Goal: Task Accomplishment & Management: Use online tool/utility

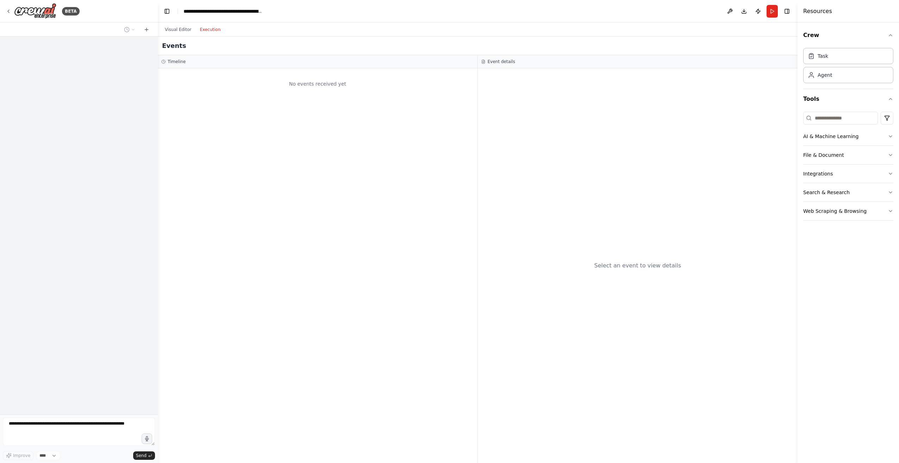
click at [212, 30] on button "Execution" at bounding box center [209, 29] width 29 height 8
click at [771, 10] on button "Run" at bounding box center [771, 11] width 11 height 13
click at [37, 12] on img at bounding box center [35, 11] width 42 height 16
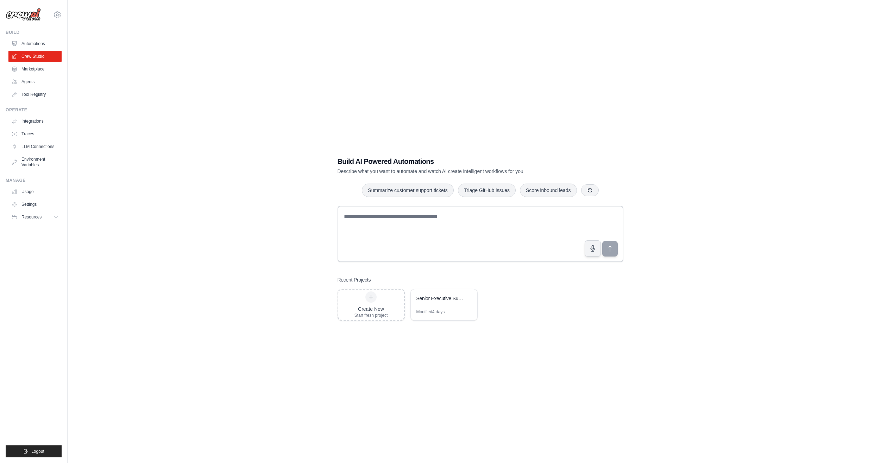
click at [648, 274] on div "Build AI Powered Automations Describe what you want to automate and watch AI cr…" at bounding box center [480, 238] width 803 height 463
click at [442, 302] on div "Senior Executive Supply Chain Intelligence Blog" at bounding box center [441, 299] width 48 height 8
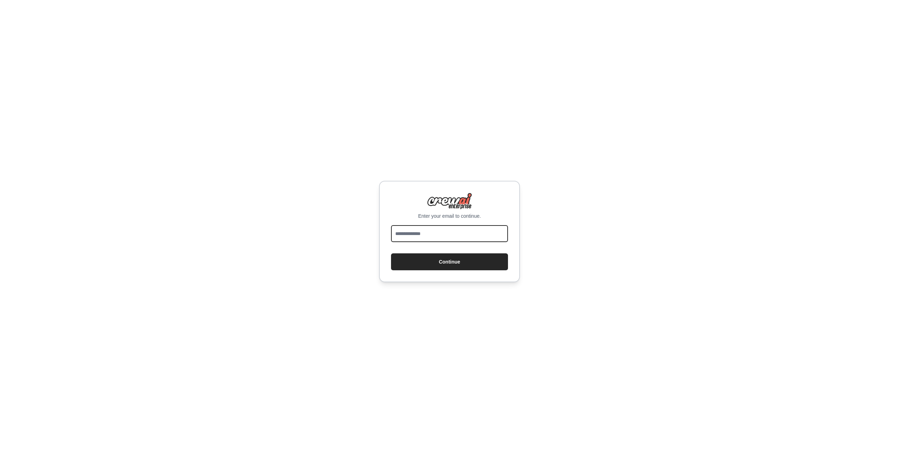
click at [470, 236] on input "email" at bounding box center [449, 233] width 117 height 17
type input "**********"
click at [447, 261] on button "Continue" at bounding box center [449, 261] width 117 height 17
click at [453, 262] on button "Continue" at bounding box center [449, 261] width 117 height 17
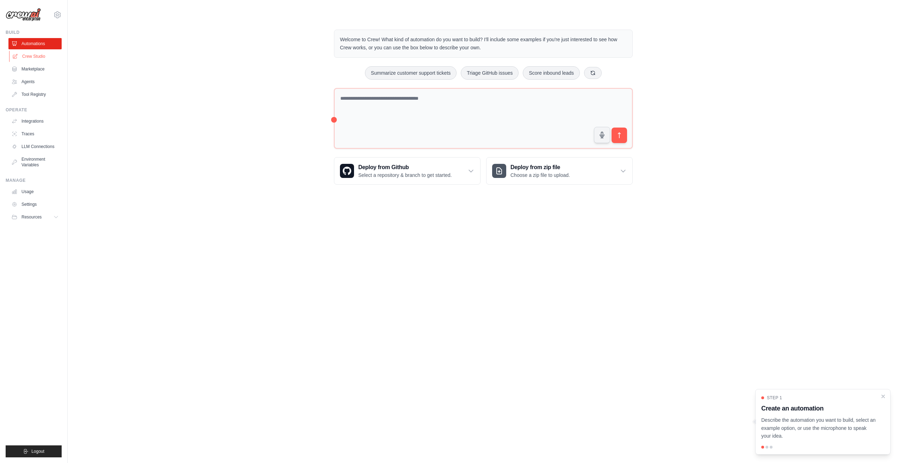
click at [36, 51] on link "Crew Studio" at bounding box center [35, 56] width 53 height 11
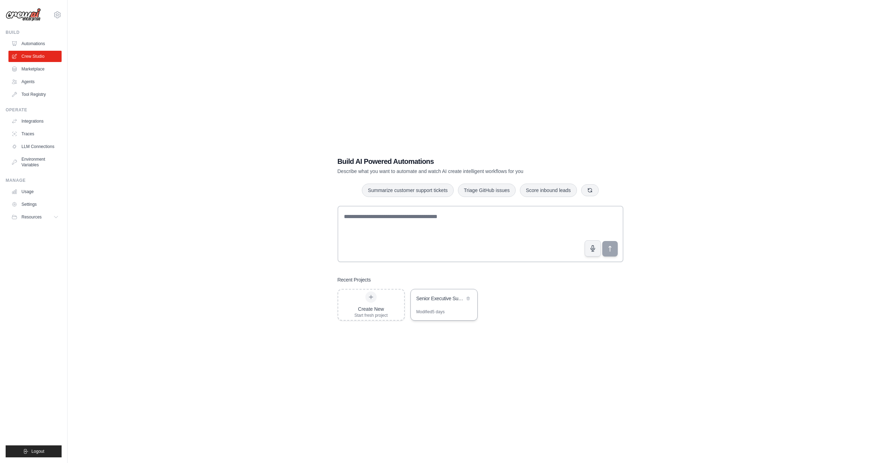
click at [437, 304] on div "Senior Executive Supply Chain Intelligence Blog" at bounding box center [444, 299] width 67 height 20
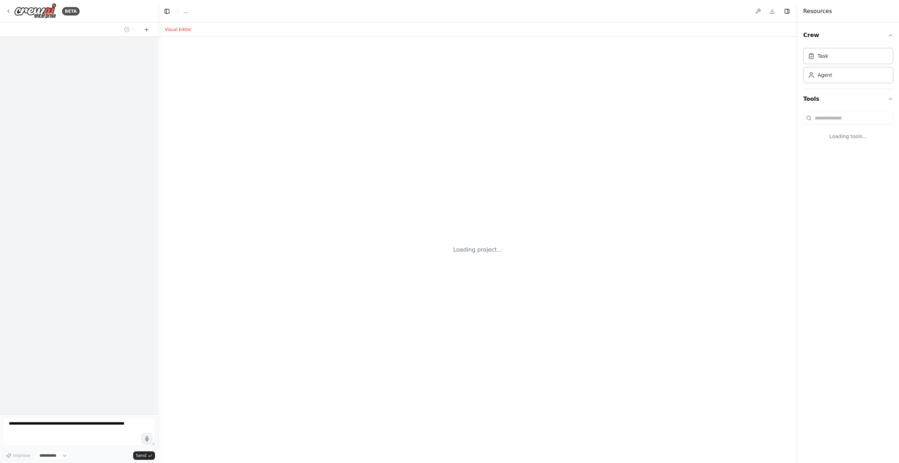
select select "****"
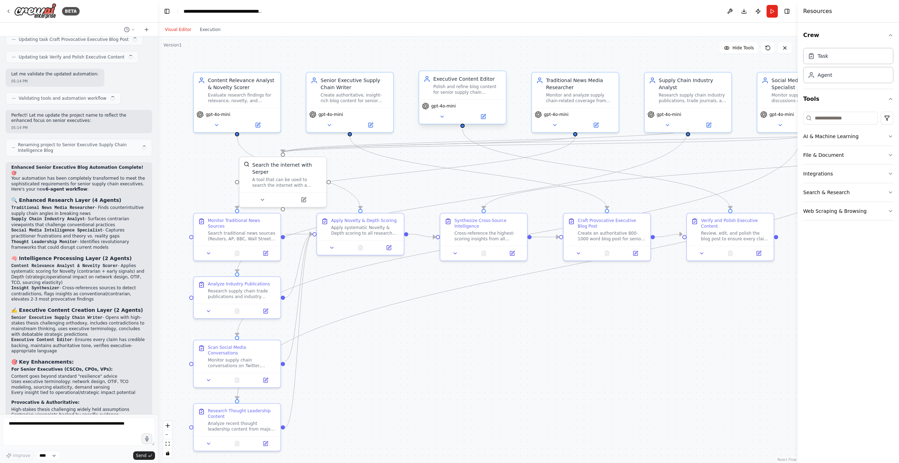
scroll to position [2365, 0]
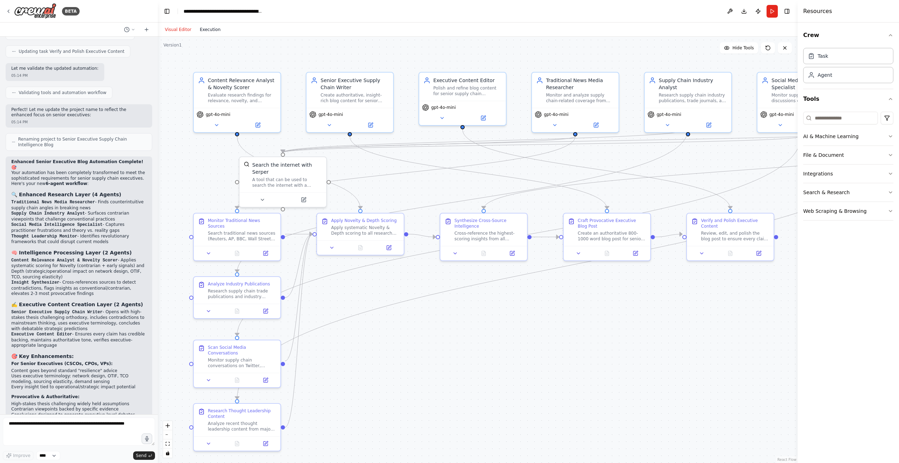
click at [210, 31] on button "Execution" at bounding box center [209, 29] width 29 height 8
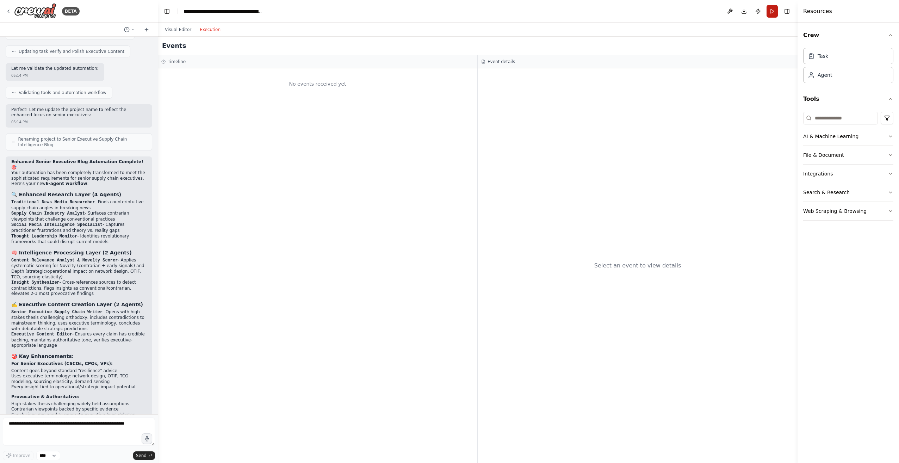
click at [769, 10] on button "Run" at bounding box center [771, 11] width 11 height 13
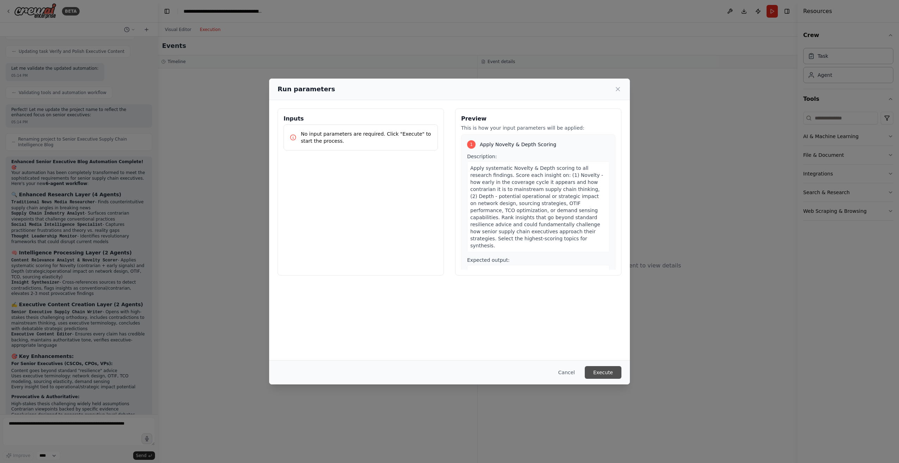
click at [612, 370] on button "Execute" at bounding box center [603, 372] width 37 height 13
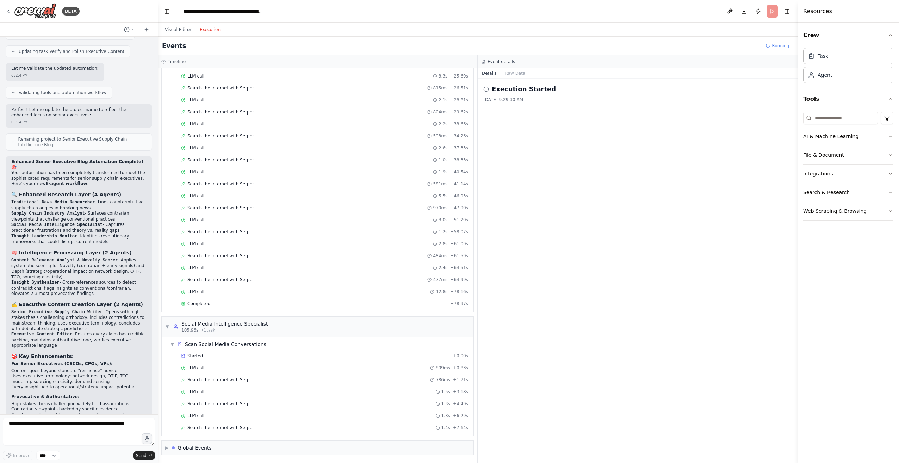
scroll to position [327, 0]
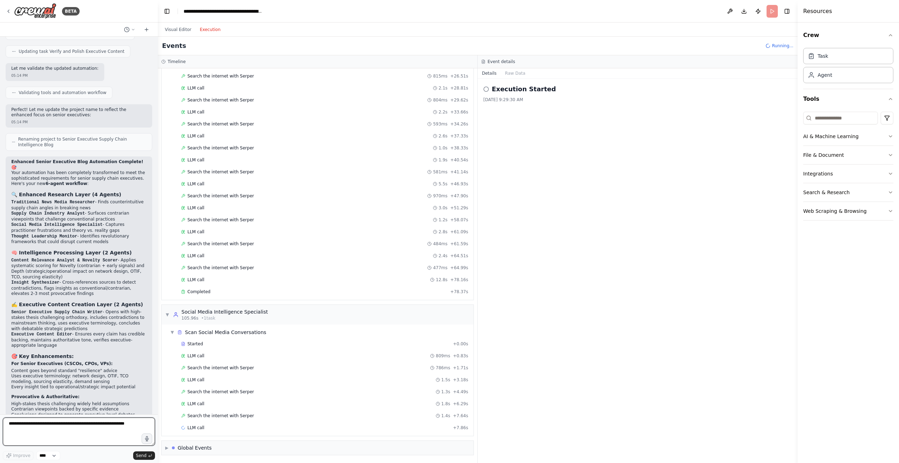
click at [60, 427] on textarea at bounding box center [79, 431] width 152 height 28
click at [86, 424] on textarea at bounding box center [79, 431] width 152 height 28
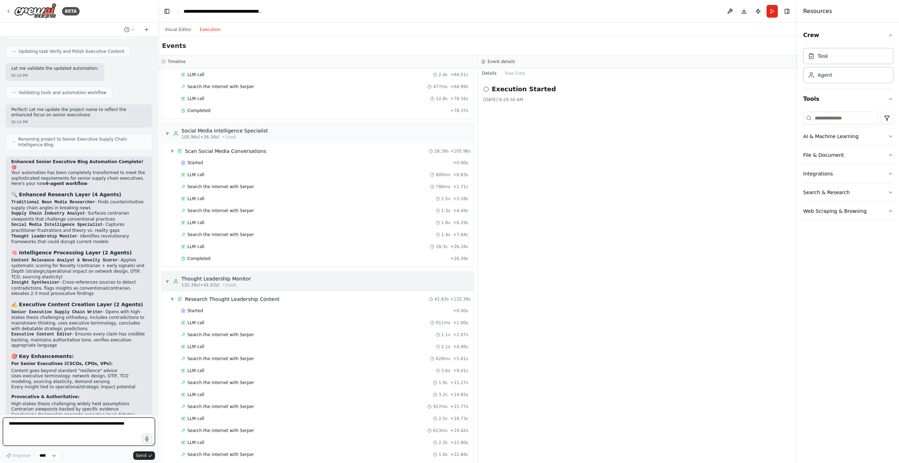
scroll to position [488, 0]
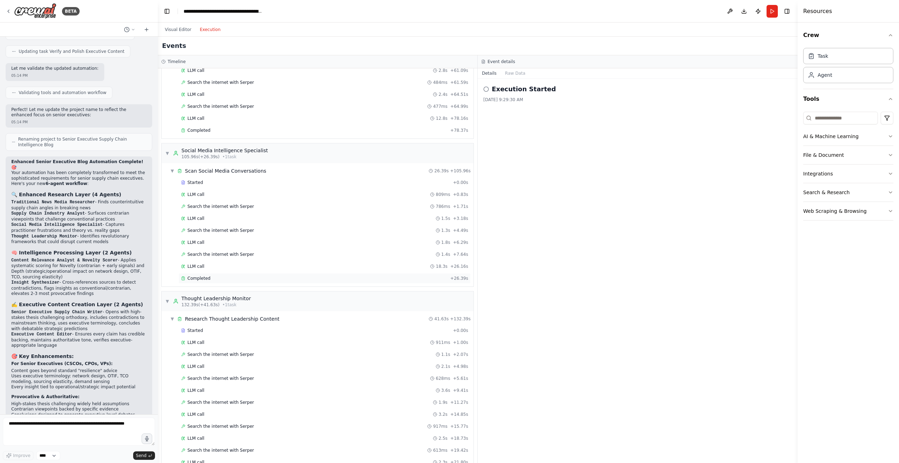
click at [201, 279] on span "Completed" at bounding box center [198, 278] width 23 height 6
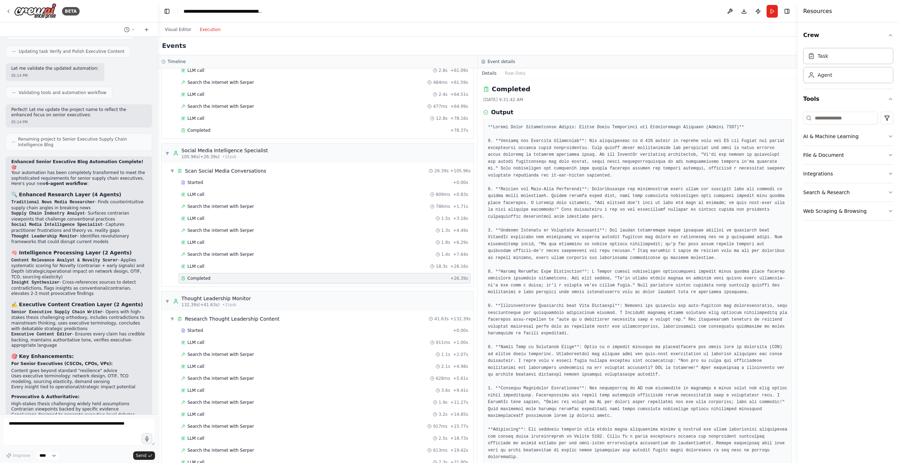
click at [547, 417] on pre at bounding box center [637, 292] width 299 height 337
click at [755, 223] on pre at bounding box center [637, 292] width 299 height 337
click at [510, 300] on pre at bounding box center [637, 292] width 299 height 337
drag, startPoint x: 510, startPoint y: 300, endPoint x: 597, endPoint y: 298, distance: 87.3
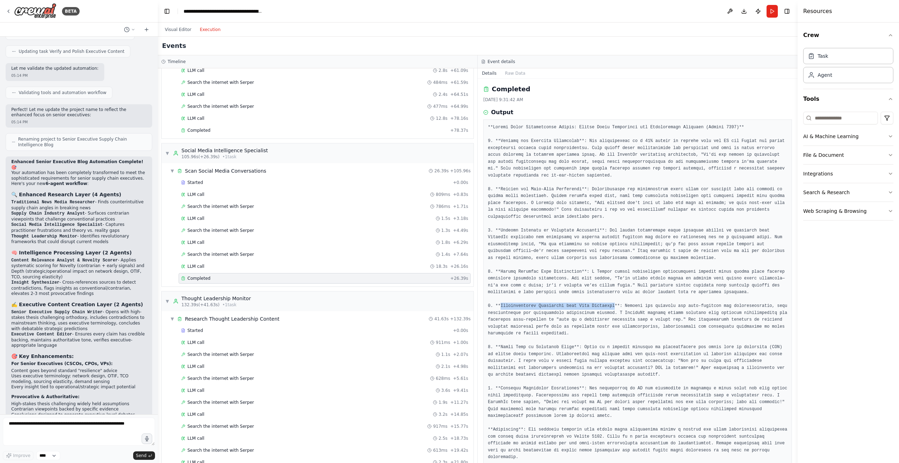
click at [597, 298] on pre at bounding box center [637, 292] width 299 height 337
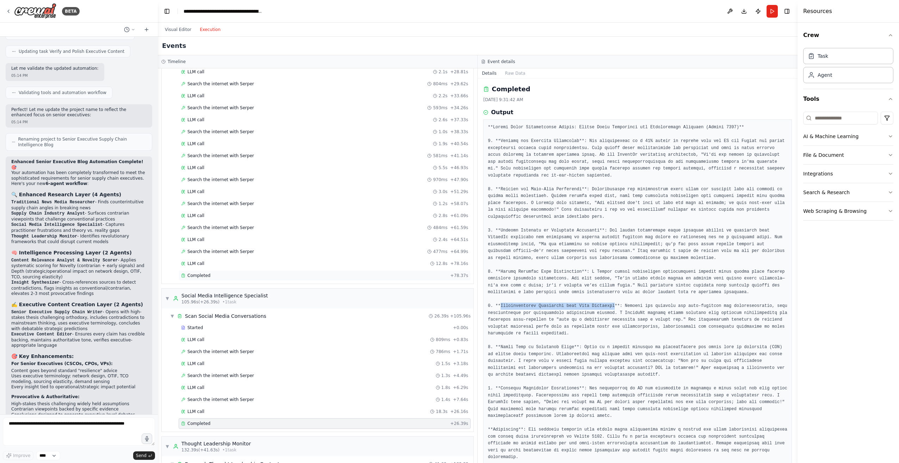
scroll to position [387, 0]
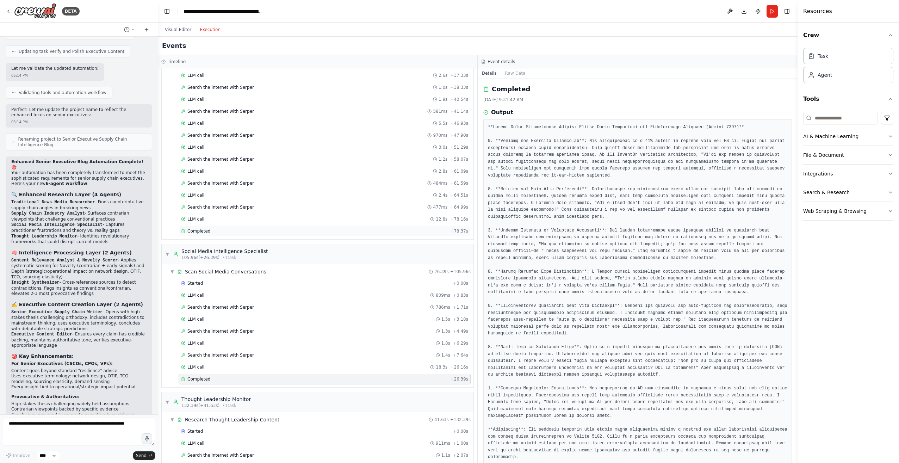
click at [198, 233] on span "Completed" at bounding box center [198, 231] width 23 height 6
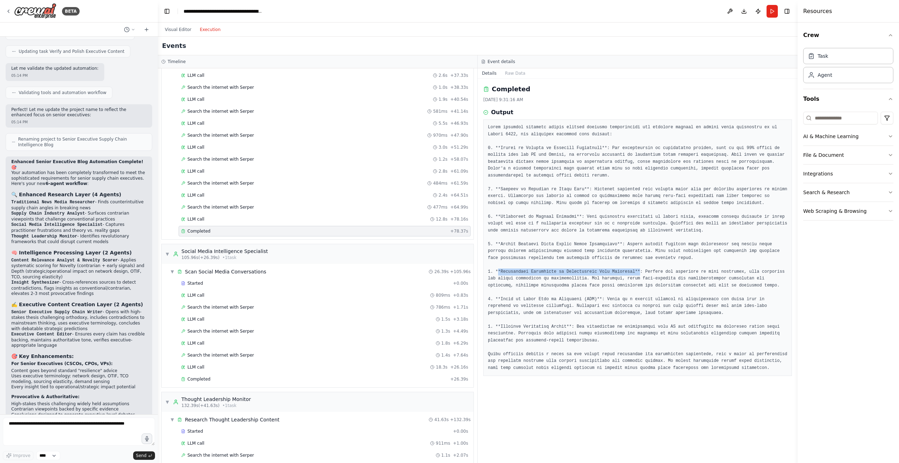
drag, startPoint x: 498, startPoint y: 272, endPoint x: 626, endPoint y: 270, distance: 128.5
click at [626, 270] on pre at bounding box center [637, 247] width 299 height 247
drag, startPoint x: 505, startPoint y: 300, endPoint x: 581, endPoint y: 298, distance: 75.4
click at [581, 298] on pre at bounding box center [637, 247] width 299 height 247
drag, startPoint x: 501, startPoint y: 274, endPoint x: 618, endPoint y: 270, distance: 116.6
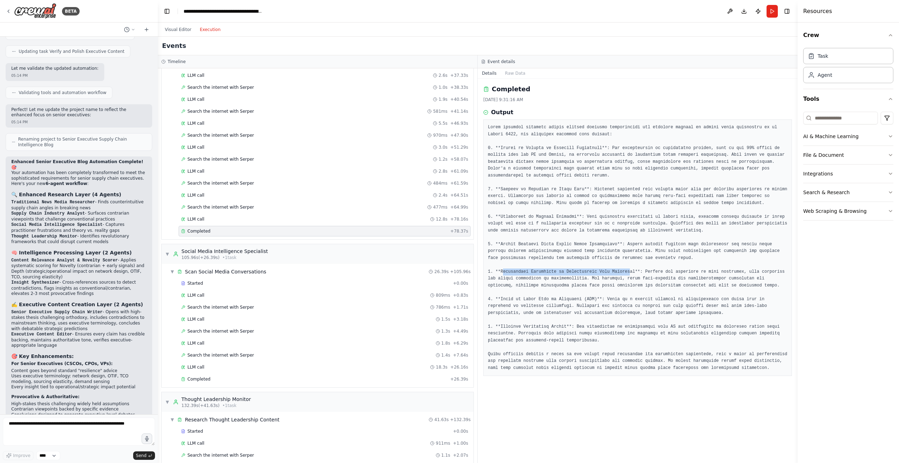
click at [618, 270] on pre at bounding box center [637, 247] width 299 height 247
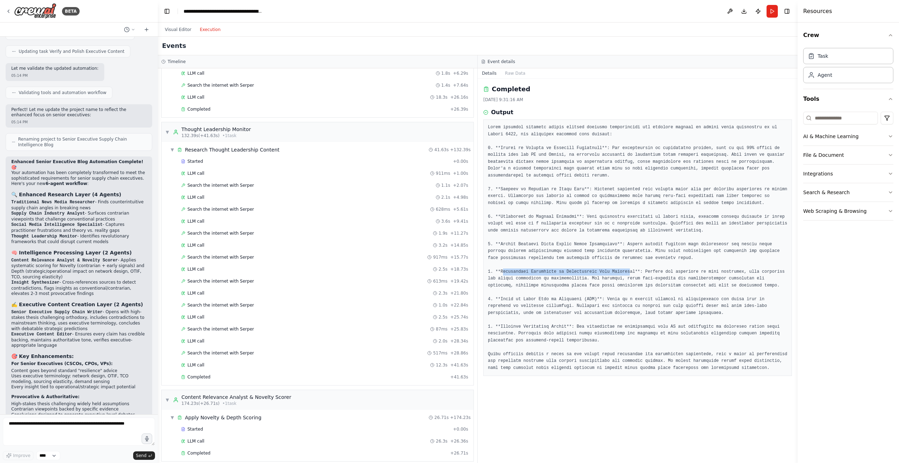
scroll to position [669, 0]
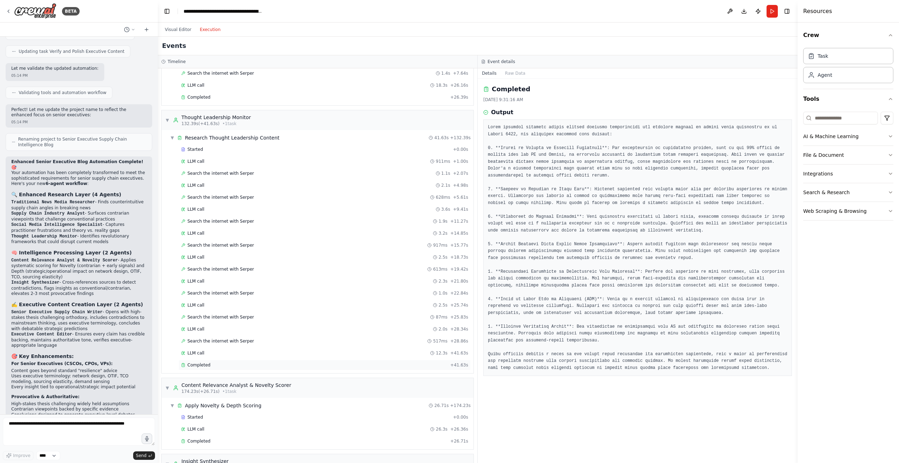
click at [202, 365] on span "Completed" at bounding box center [198, 365] width 23 height 6
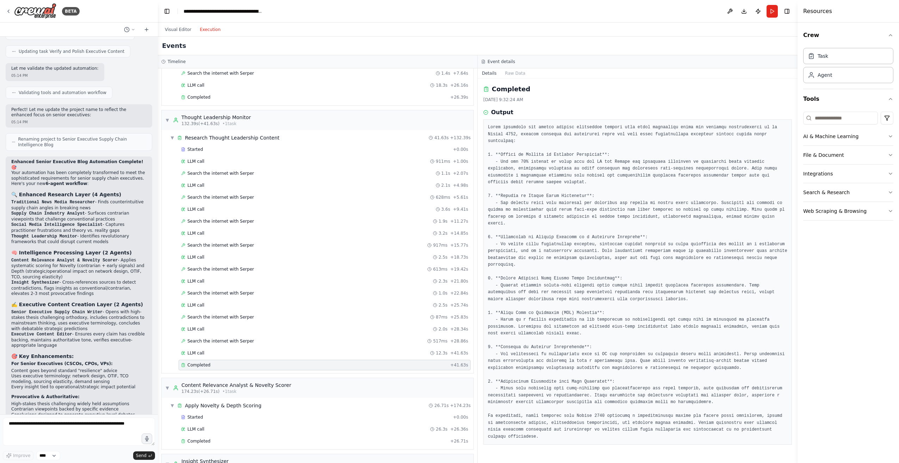
click at [198, 363] on span "Completed" at bounding box center [198, 365] width 23 height 6
click at [202, 351] on span "LLM call" at bounding box center [195, 353] width 17 height 6
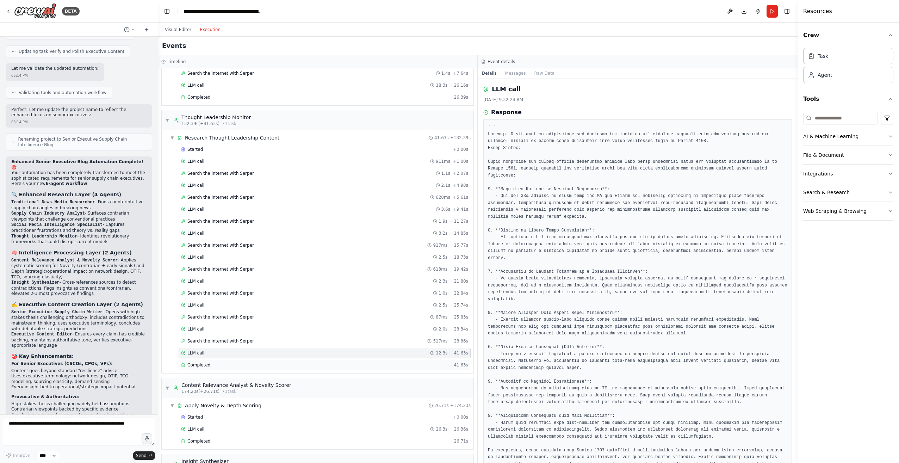
click at [200, 362] on span "Completed" at bounding box center [198, 365] width 23 height 6
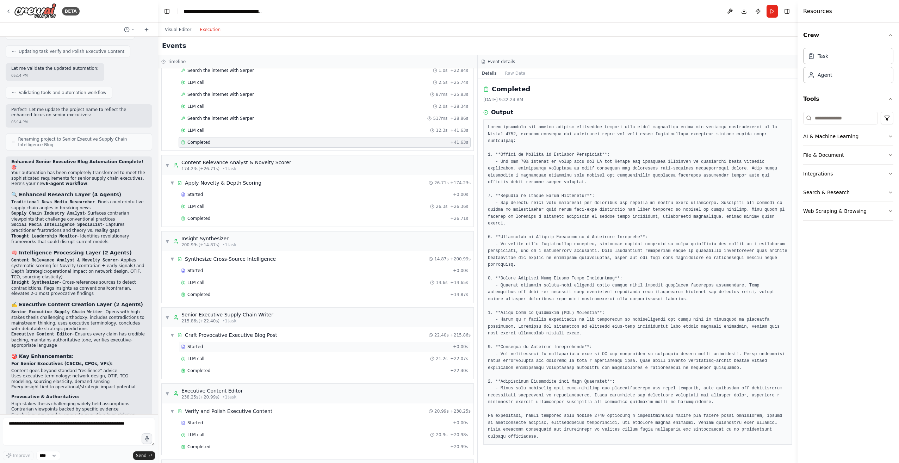
scroll to position [911, 0]
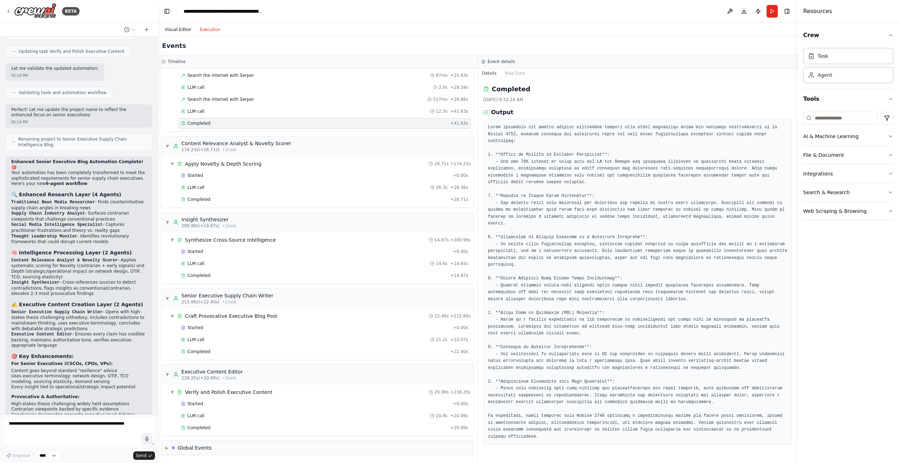
click at [180, 29] on button "Visual Editor" at bounding box center [178, 29] width 35 height 8
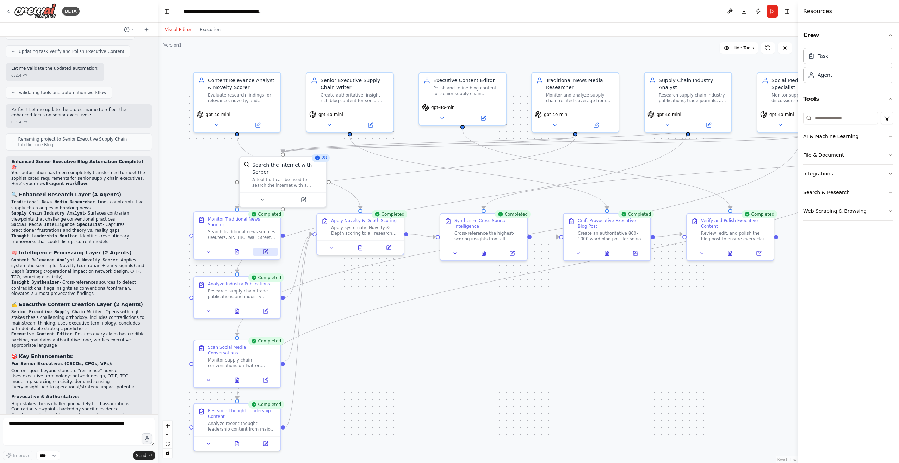
click at [264, 249] on icon at bounding box center [265, 250] width 3 height 3
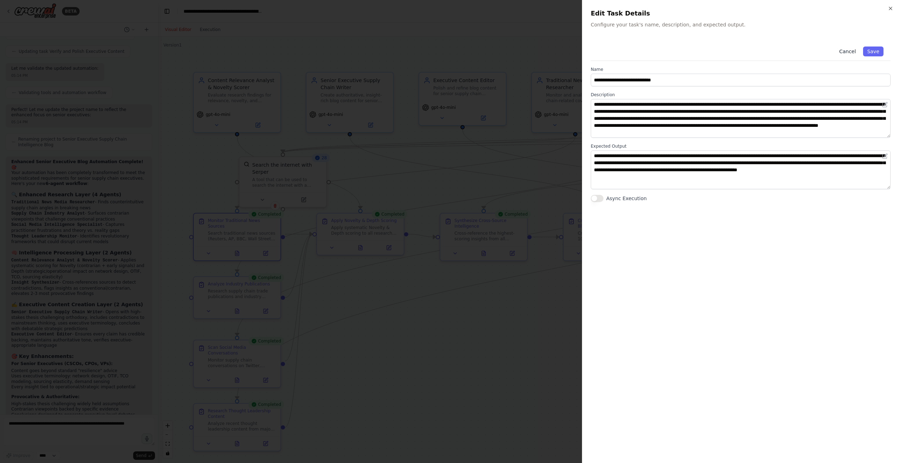
click at [852, 47] on button "Cancel" at bounding box center [847, 51] width 25 height 10
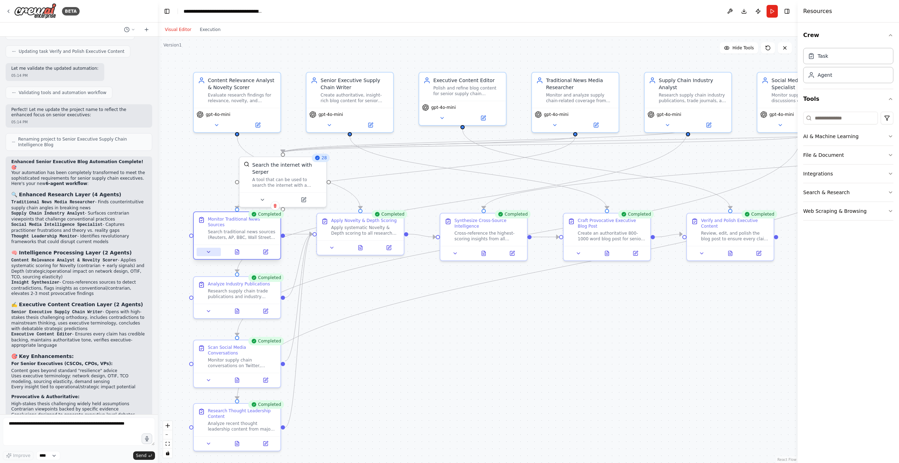
click at [207, 250] on button at bounding box center [208, 252] width 24 height 8
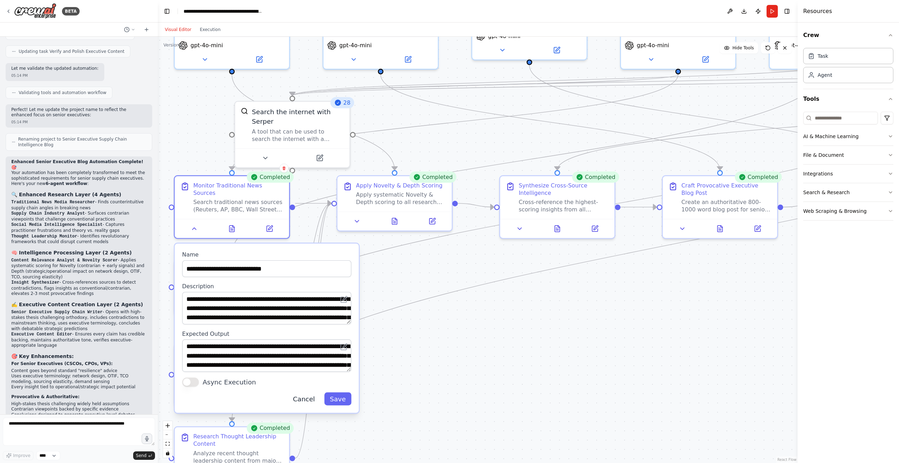
click at [302, 395] on button "Cancel" at bounding box center [303, 398] width 33 height 13
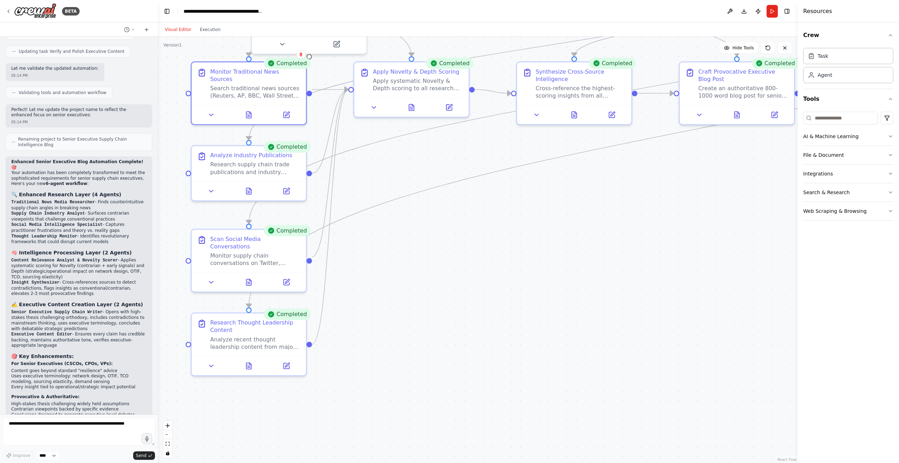
drag, startPoint x: 497, startPoint y: 361, endPoint x: 514, endPoint y: 247, distance: 115.0
click at [514, 247] on div ".deletable-edge-delete-btn { width: 20px; height: 20px; border: 0px solid #ffff…" at bounding box center [477, 250] width 639 height 426
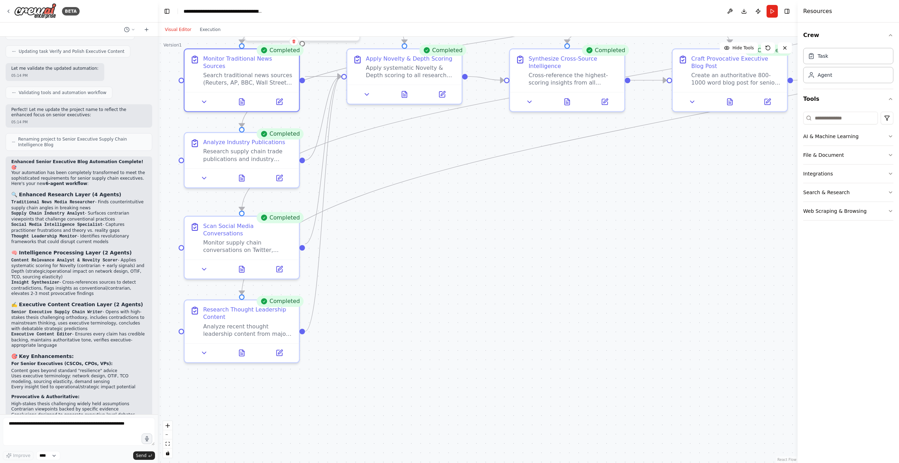
drag, startPoint x: 486, startPoint y: 351, endPoint x: 479, endPoint y: 339, distance: 13.9
click at [479, 339] on div ".deletable-edge-delete-btn { width: 20px; height: 20px; border: 0px solid #ffff…" at bounding box center [477, 250] width 639 height 426
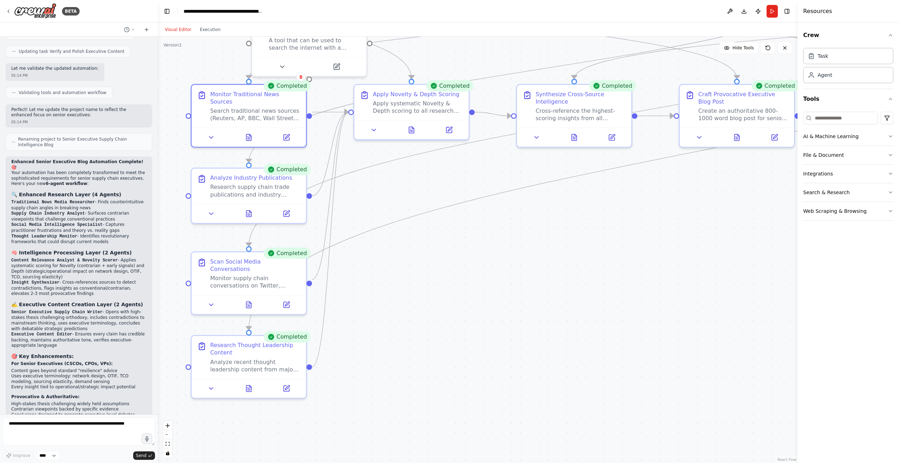
drag, startPoint x: 547, startPoint y: 326, endPoint x: 556, endPoint y: 361, distance: 35.4
click at [556, 361] on div ".deletable-edge-delete-btn { width: 20px; height: 20px; border: 0px solid #ffff…" at bounding box center [477, 250] width 639 height 426
drag, startPoint x: 483, startPoint y: 76, endPoint x: 489, endPoint y: 115, distance: 39.4
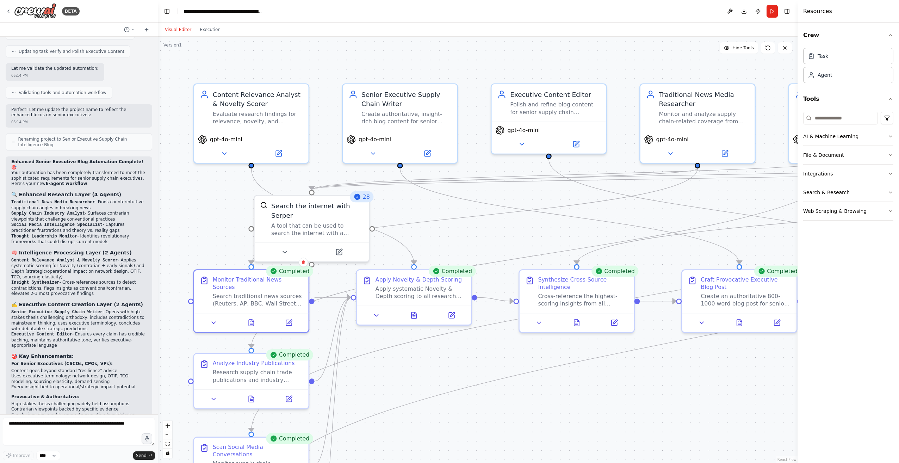
drag, startPoint x: 493, startPoint y: 292, endPoint x: 493, endPoint y: 477, distance: 184.9
click at [493, 462] on html "BETA I'd like to build a recurring supply chain blog, that gathers information …" at bounding box center [449, 231] width 899 height 463
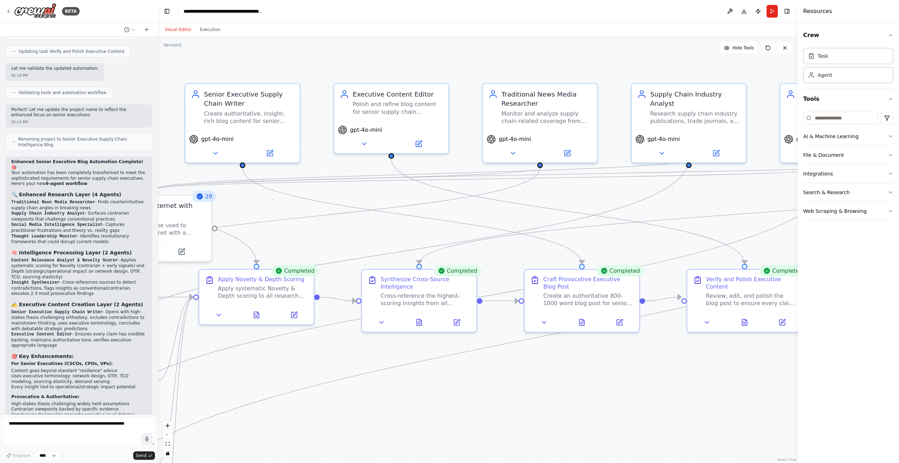
drag, startPoint x: 702, startPoint y: 419, endPoint x: 544, endPoint y: 419, distance: 157.4
click at [544, 419] on div ".deletable-edge-delete-btn { width: 20px; height: 20px; border: 0px solid #ffff…" at bounding box center [477, 250] width 639 height 426
click at [518, 153] on button at bounding box center [512, 151] width 52 height 11
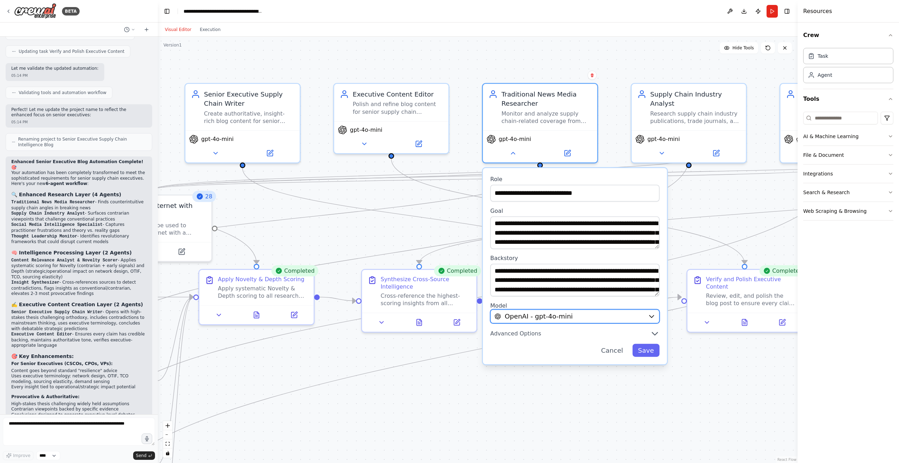
click at [652, 315] on icon "button" at bounding box center [651, 315] width 7 height 7
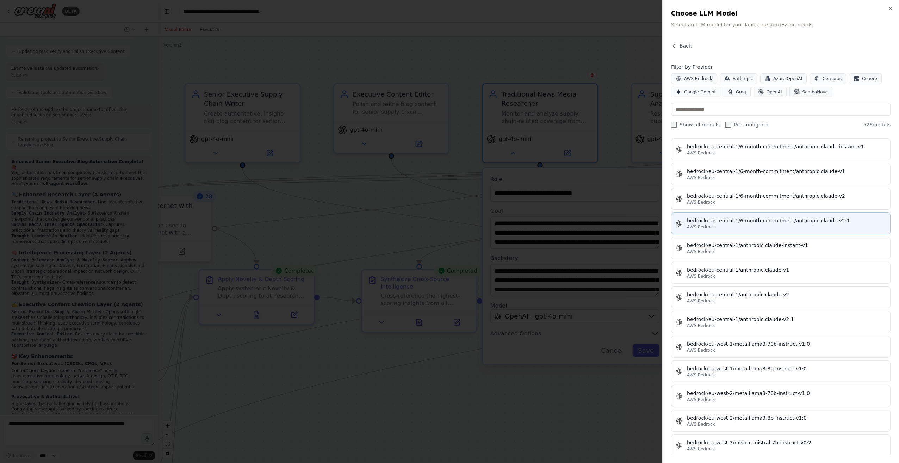
scroll to position [1620, 0]
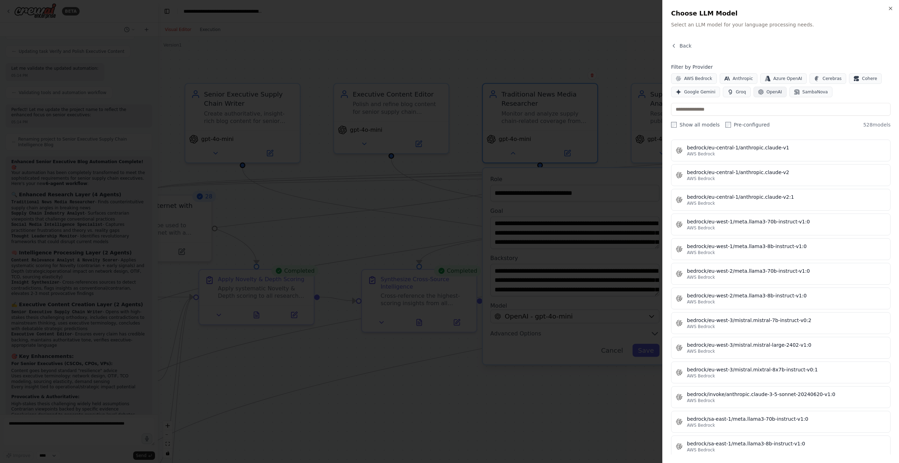
click at [770, 92] on span "OpenAI" at bounding box center [773, 92] width 15 height 6
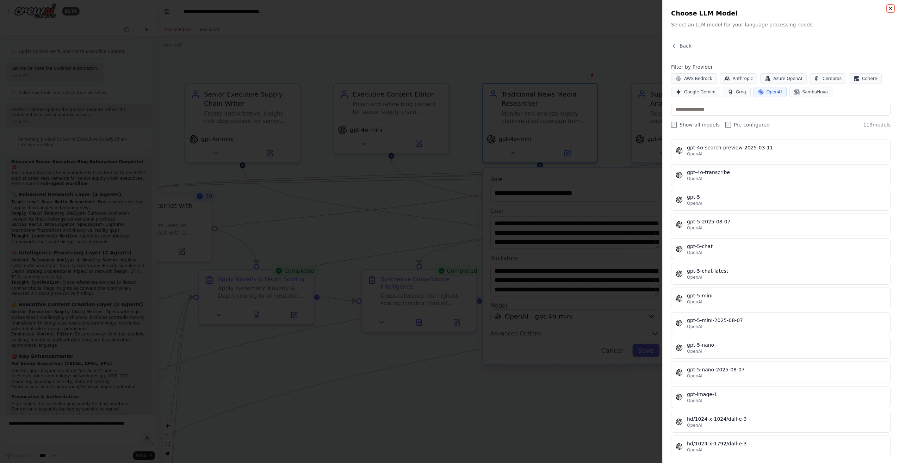
click at [893, 8] on icon "button" at bounding box center [890, 9] width 6 height 6
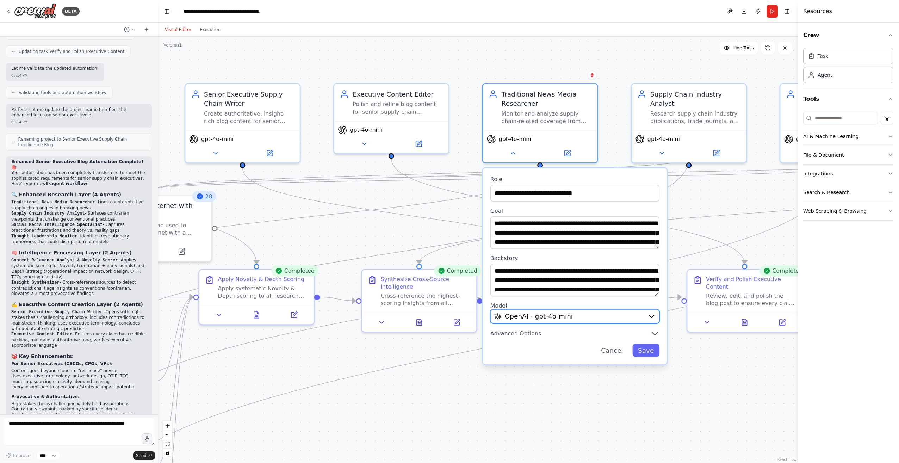
click at [653, 314] on icon "button" at bounding box center [651, 315] width 7 height 7
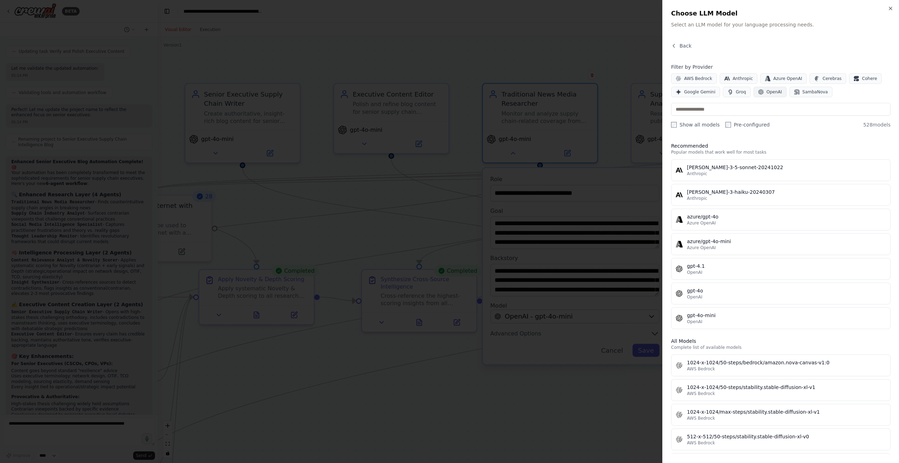
click at [771, 95] on button "OpenAI" at bounding box center [769, 92] width 33 height 11
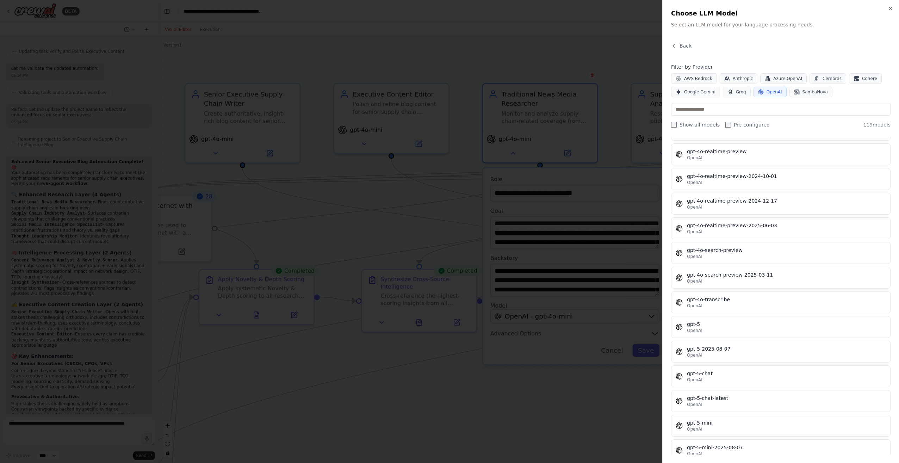
scroll to position [1514, 0]
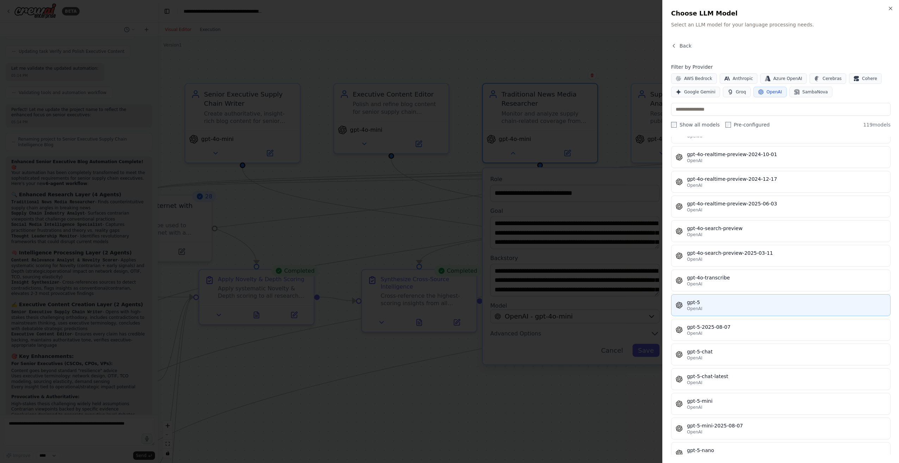
click at [711, 304] on div "gpt-5" at bounding box center [786, 302] width 199 height 7
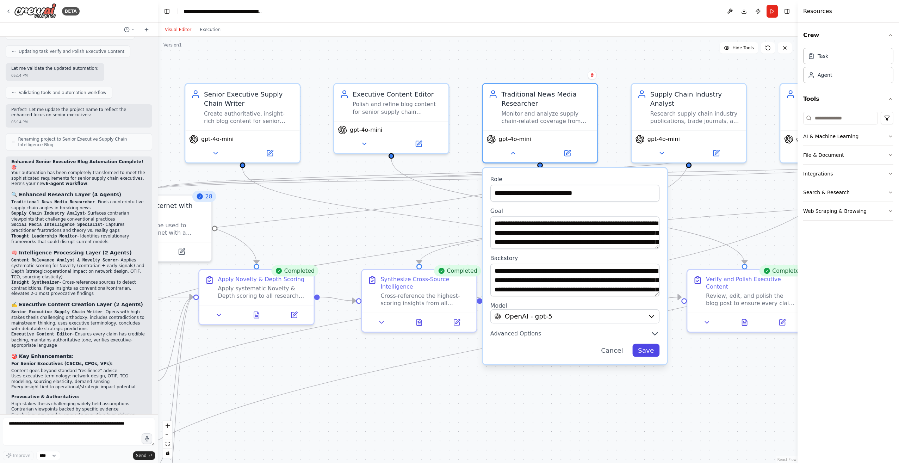
click at [644, 350] on button "Save" at bounding box center [645, 350] width 27 height 13
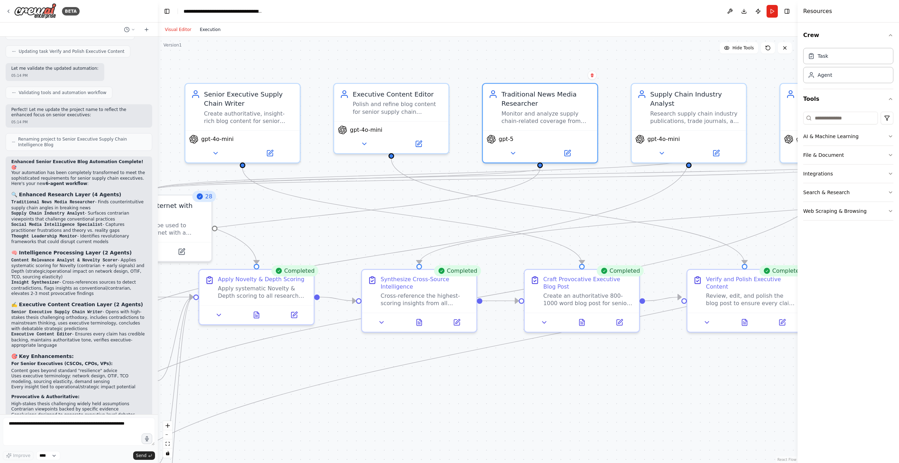
click at [208, 32] on button "Execution" at bounding box center [209, 29] width 29 height 8
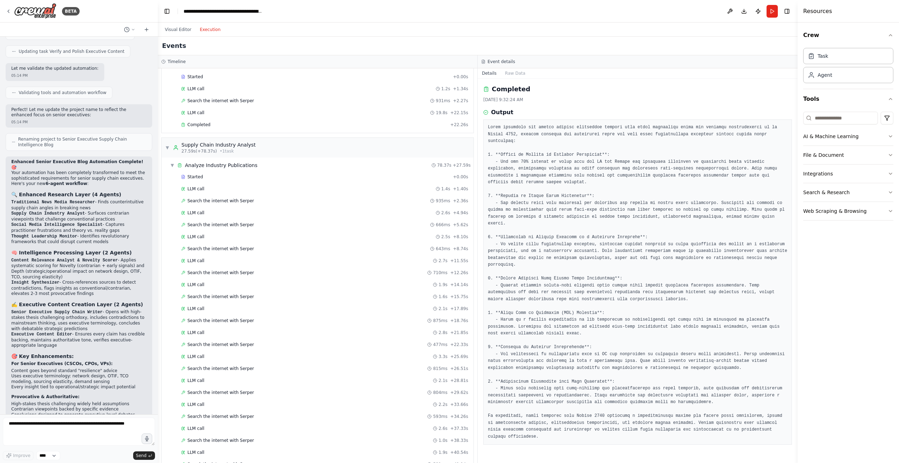
scroll to position [0, 0]
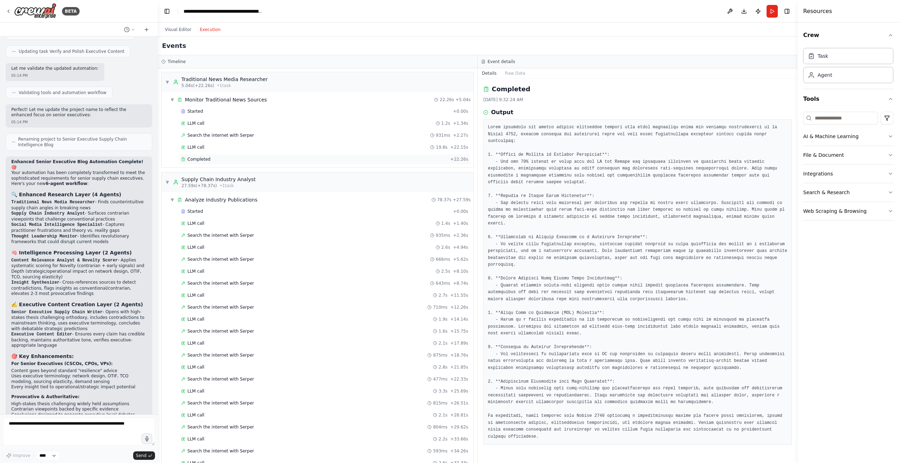
click at [194, 161] on span "Completed" at bounding box center [198, 159] width 23 height 6
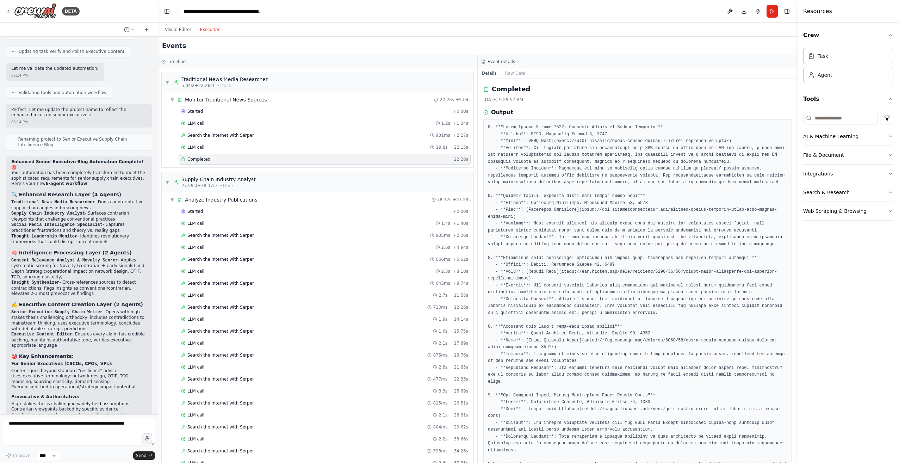
click at [604, 226] on pre at bounding box center [637, 302] width 299 height 357
click at [576, 223] on pre at bounding box center [637, 302] width 299 height 357
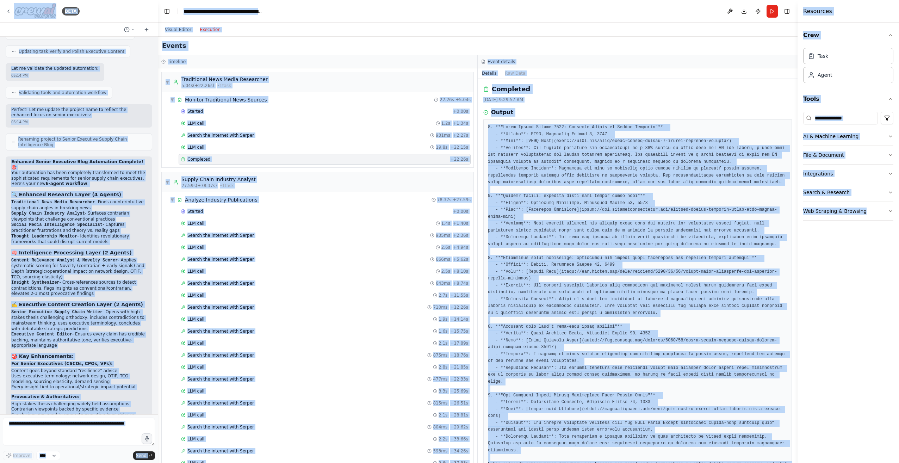
click at [555, 179] on pre at bounding box center [637, 302] width 299 height 357
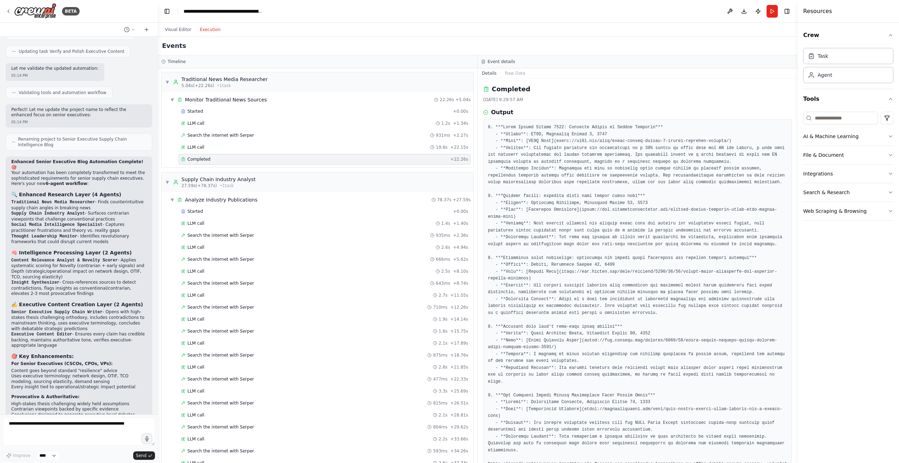
scroll to position [7, 0]
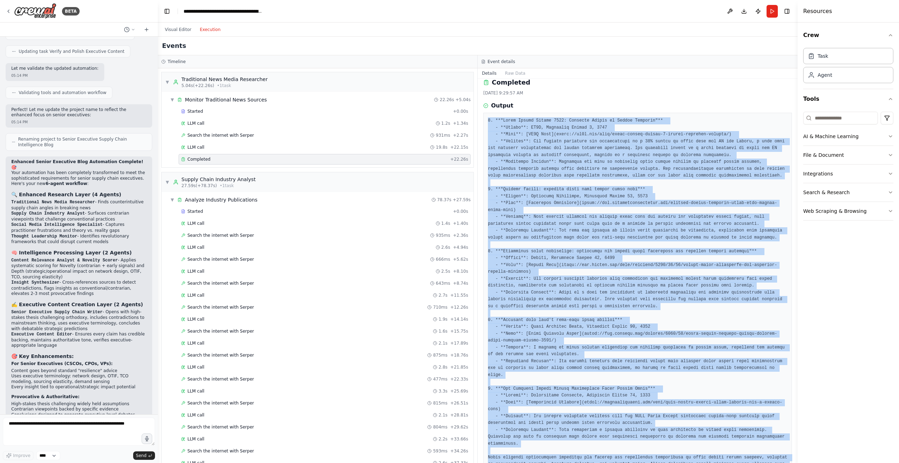
drag, startPoint x: 488, startPoint y: 121, endPoint x: 724, endPoint y: 481, distance: 430.3
click at [724, 462] on html "BETA I'd like to build a recurring supply chain blog, that gathers information …" at bounding box center [449, 231] width 899 height 463
copy pre "1. **"Trump Tariff August 2025: Critical Impact on Global Sourcing"** - **Sourc…"
click at [177, 31] on button "Visual Editor" at bounding box center [178, 29] width 35 height 8
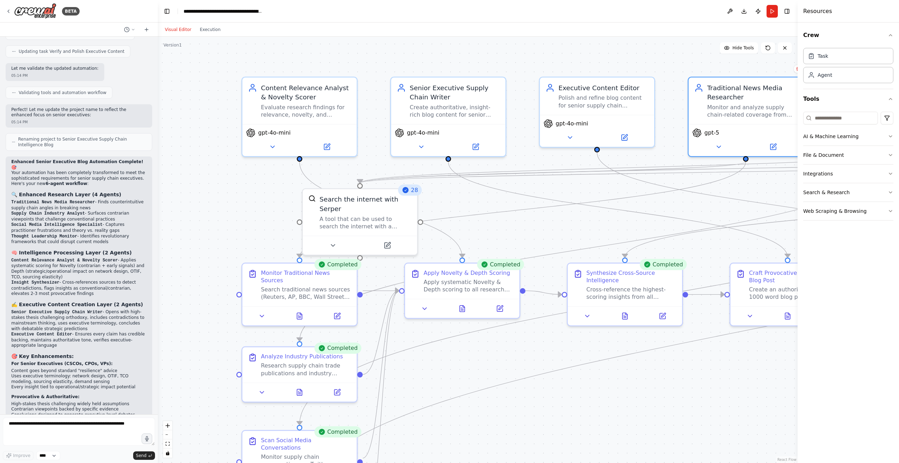
drag, startPoint x: 293, startPoint y: 406, endPoint x: 498, endPoint y: 400, distance: 205.0
click at [498, 400] on div ".deletable-edge-delete-btn { width: 20px; height: 20px; border: 0px solid #ffff…" at bounding box center [477, 250] width 639 height 426
click at [339, 238] on button at bounding box center [332, 243] width 52 height 11
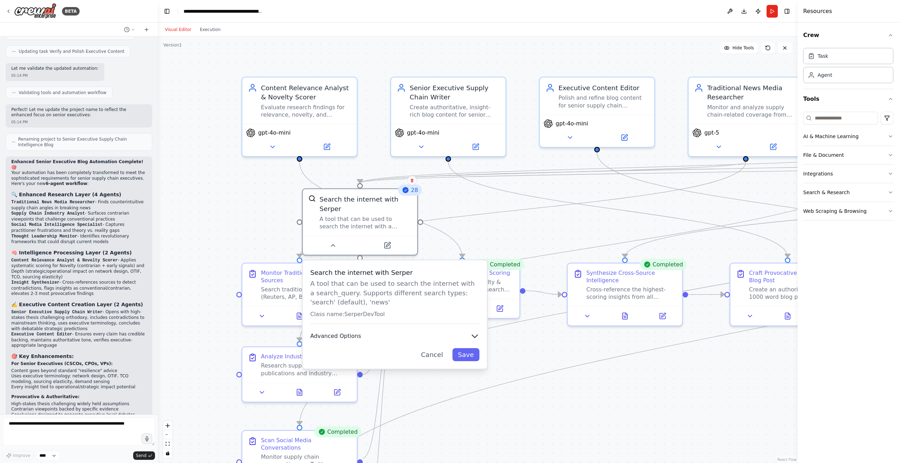
click at [475, 335] on icon "button" at bounding box center [474, 336] width 5 height 3
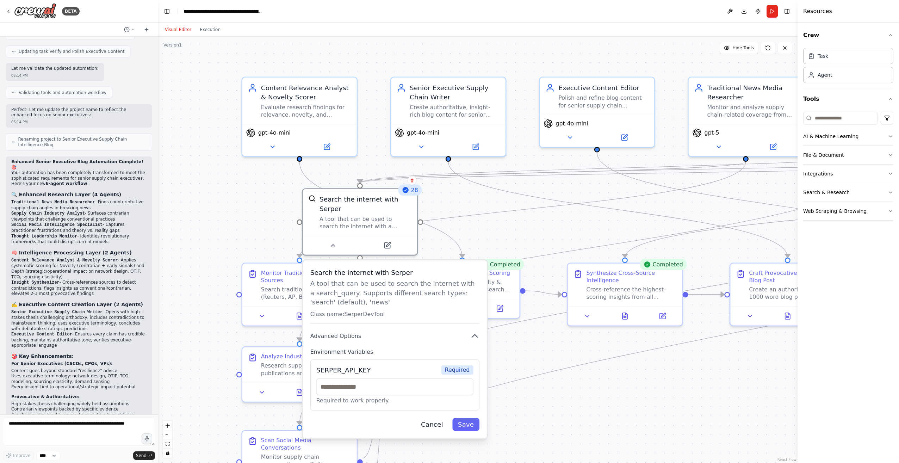
click at [441, 418] on button "Cancel" at bounding box center [431, 424] width 33 height 13
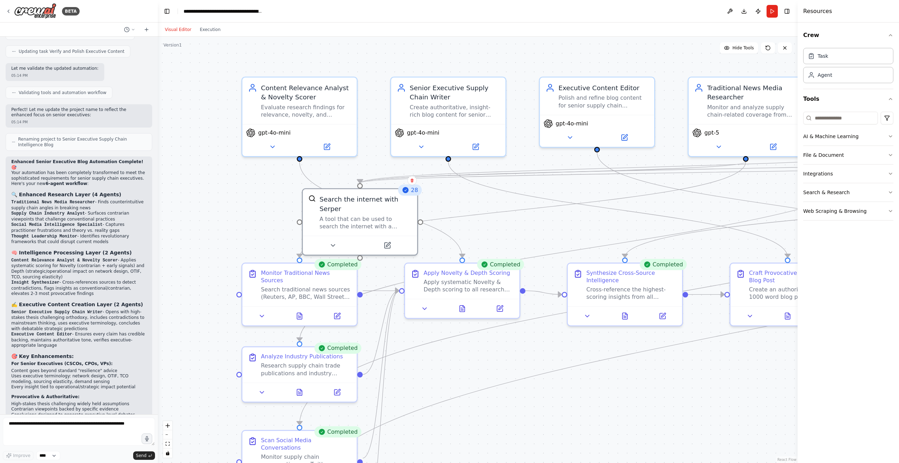
click at [578, 405] on div ".deletable-edge-delete-btn { width: 20px; height: 20px; border: 0px solid #ffff…" at bounding box center [477, 250] width 639 height 426
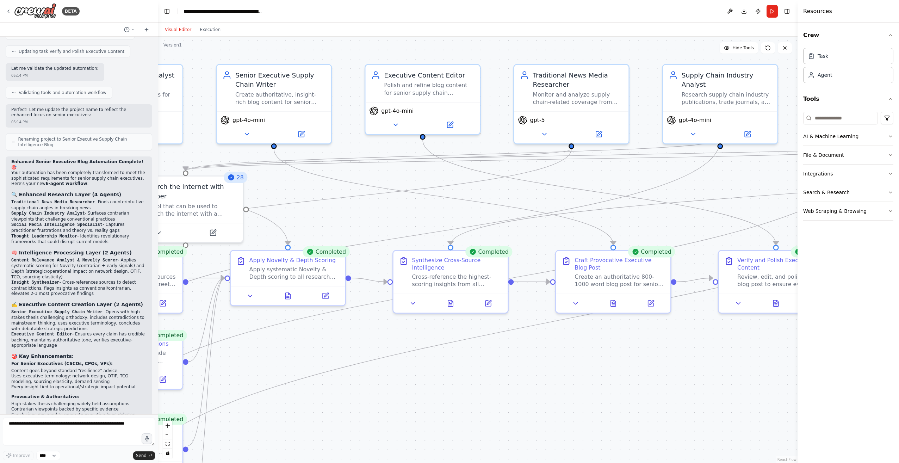
drag, startPoint x: 727, startPoint y: 382, endPoint x: 553, endPoint y: 369, distance: 174.8
click at [553, 369] on div ".deletable-edge-delete-btn { width: 20px; height: 20px; border: 0px solid #ffff…" at bounding box center [477, 250] width 639 height 426
click at [696, 129] on icon at bounding box center [692, 132] width 7 height 7
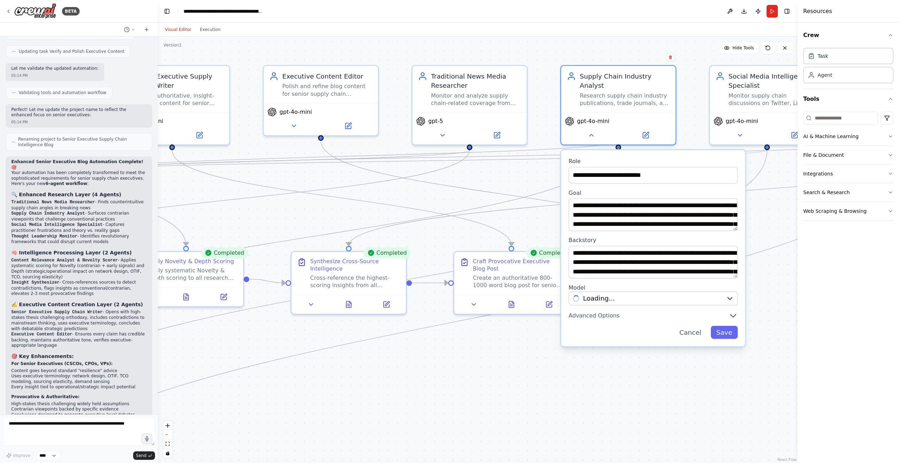
drag, startPoint x: 718, startPoint y: 394, endPoint x: 615, endPoint y: 395, distance: 102.1
click at [615, 395] on div ".deletable-edge-delete-btn { width: 20px; height: 20px; border: 0px solid #ffff…" at bounding box center [477, 250] width 639 height 426
click at [729, 294] on icon "button" at bounding box center [728, 297] width 7 height 7
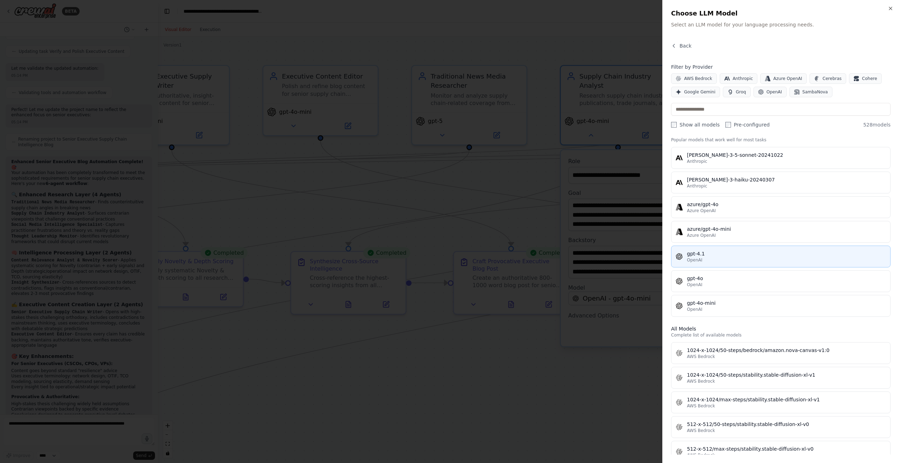
scroll to position [0, 0]
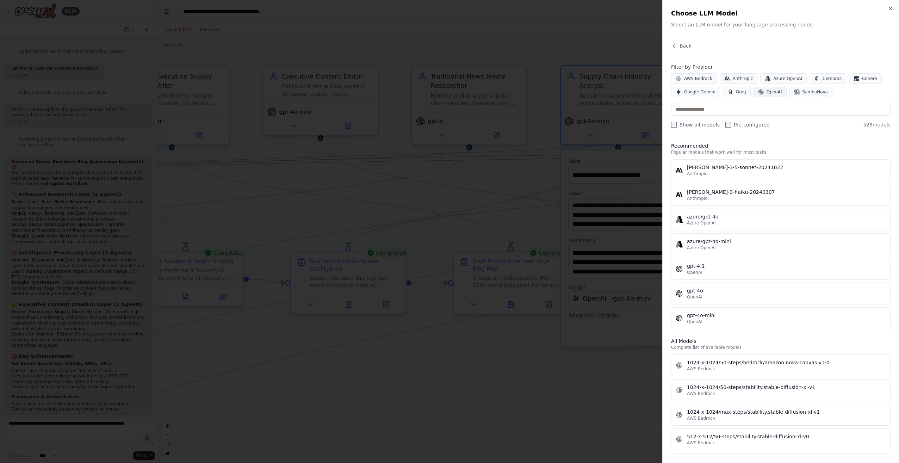
click at [769, 90] on span "OpenAI" at bounding box center [773, 92] width 15 height 6
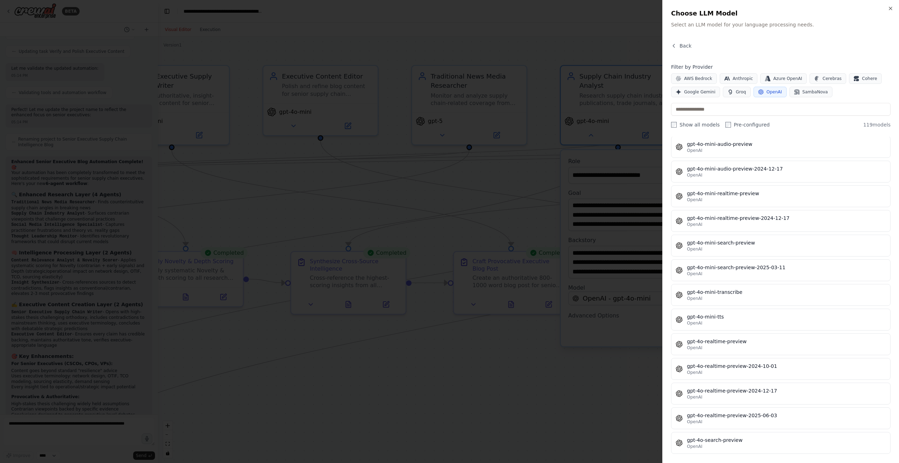
scroll to position [1514, 0]
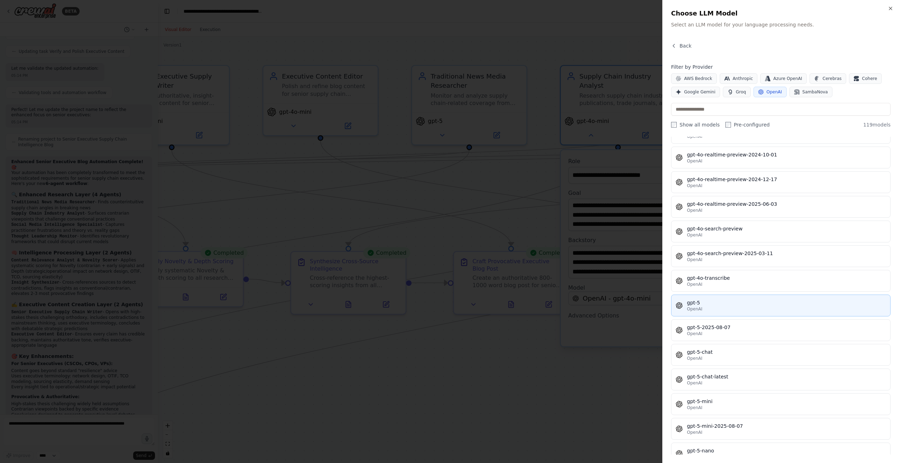
click at [701, 297] on button "gpt-5 OpenAI" at bounding box center [780, 305] width 219 height 22
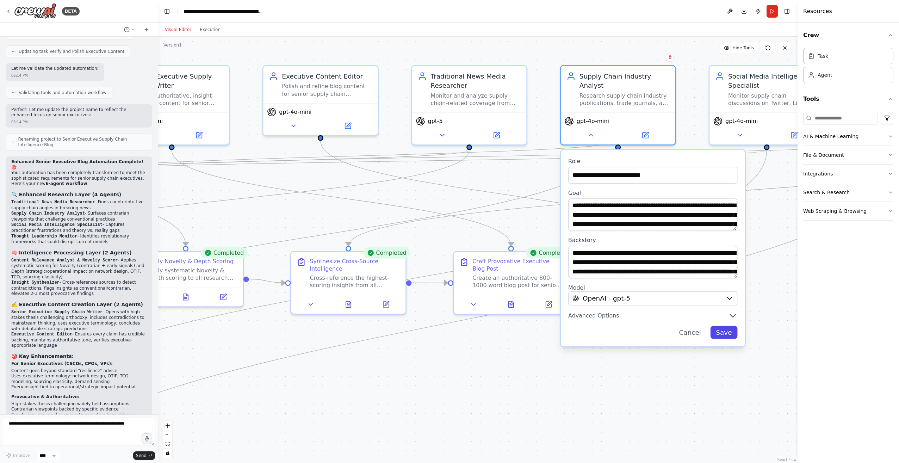
click at [723, 326] on button "Save" at bounding box center [723, 332] width 27 height 13
click at [730, 294] on icon "button" at bounding box center [728, 297] width 7 height 7
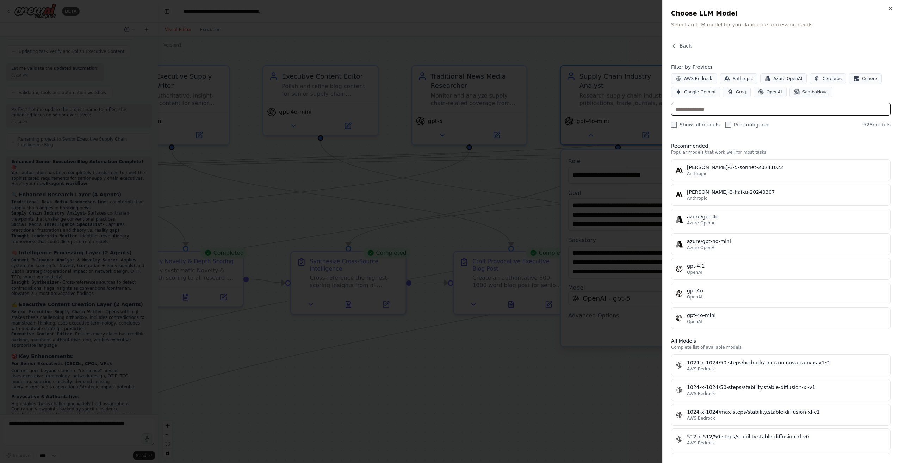
click at [717, 109] on input "text" at bounding box center [780, 109] width 219 height 13
type input "*"
click at [890, 9] on icon "button" at bounding box center [890, 8] width 3 height 3
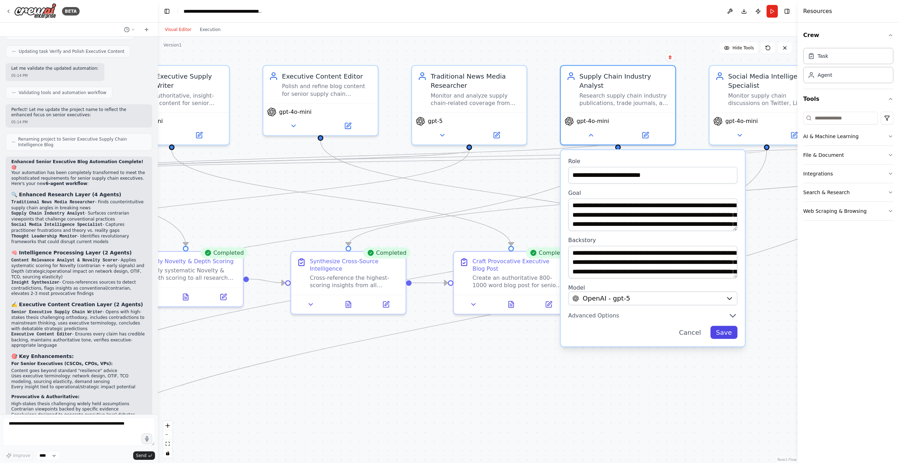
click at [727, 326] on button "Save" at bounding box center [723, 332] width 27 height 13
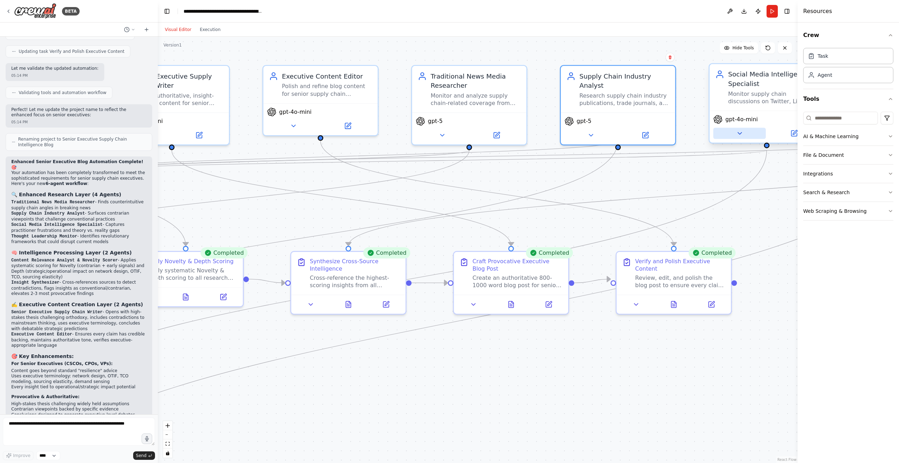
click at [731, 138] on button at bounding box center [739, 133] width 52 height 11
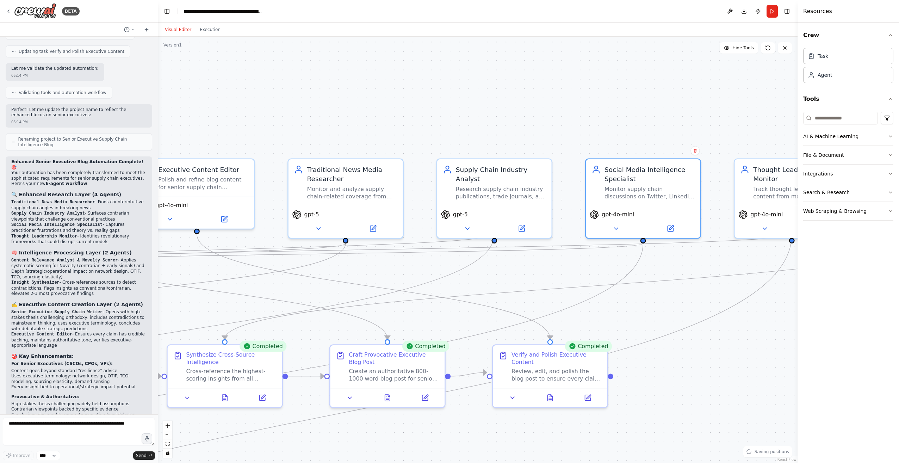
drag, startPoint x: 745, startPoint y: 326, endPoint x: 636, endPoint y: 376, distance: 120.1
click at [623, 417] on div ".deletable-edge-delete-btn { width: 20px; height: 20px; border: 0px solid #ffff…" at bounding box center [477, 250] width 639 height 426
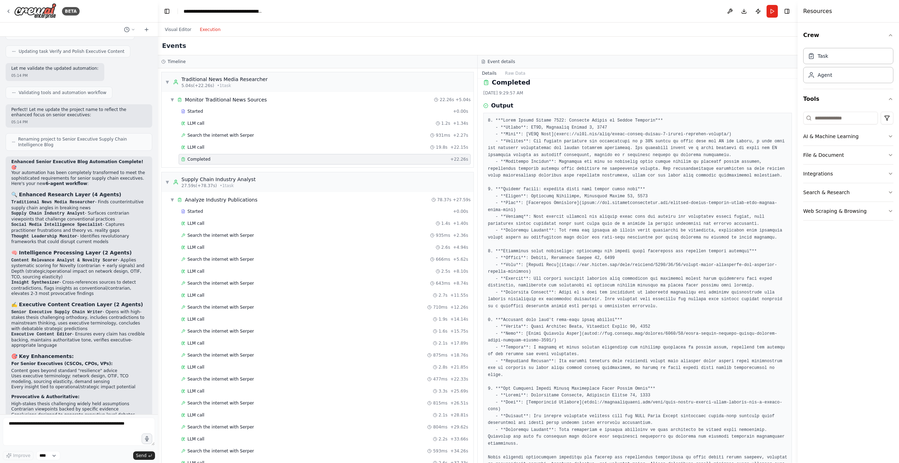
click at [213, 30] on button "Execution" at bounding box center [209, 29] width 29 height 8
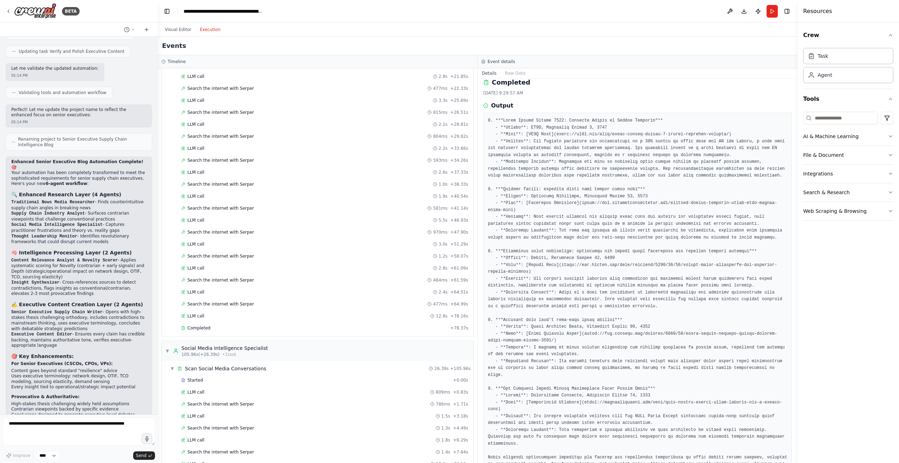
scroll to position [387, 0]
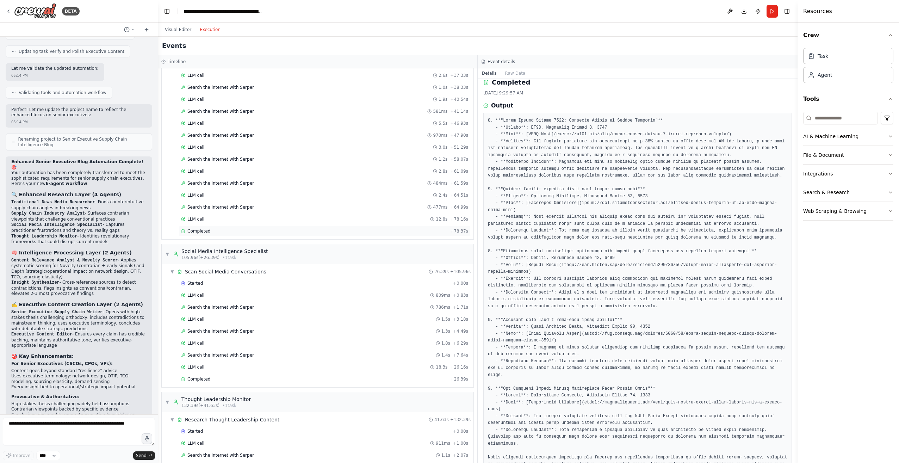
click at [201, 233] on span "Completed" at bounding box center [198, 231] width 23 height 6
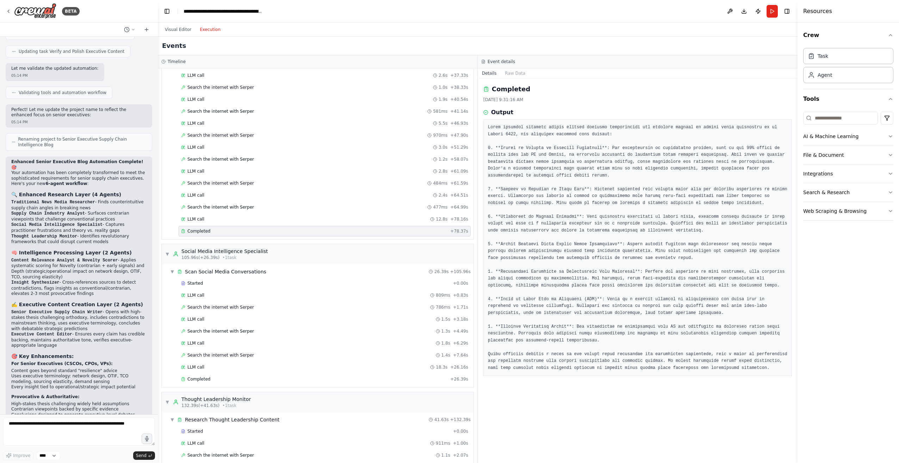
scroll to position [0, 0]
click at [558, 154] on pre at bounding box center [637, 247] width 299 height 247
drag, startPoint x: 507, startPoint y: 132, endPoint x: 503, endPoint y: 131, distance: 4.5
click at [507, 132] on pre at bounding box center [637, 247] width 299 height 247
click at [492, 128] on pre at bounding box center [637, 247] width 299 height 247
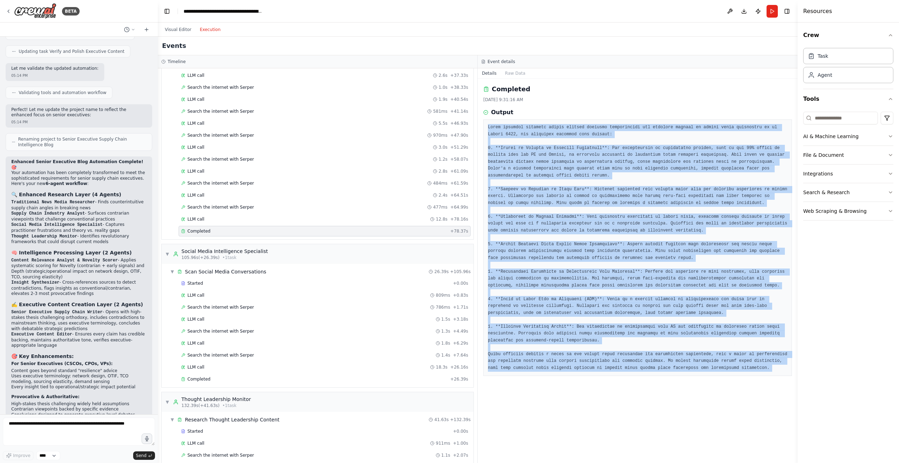
drag, startPoint x: 492, startPoint y: 128, endPoint x: 761, endPoint y: 367, distance: 359.6
click at [761, 367] on pre at bounding box center [637, 247] width 299 height 247
copy pre "After thorough research across various industry publications and articles relat…"
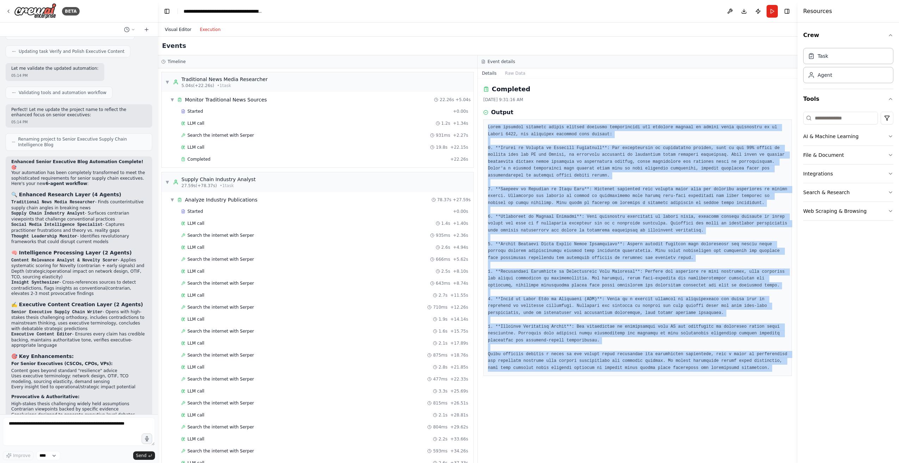
click at [175, 29] on button "Visual Editor" at bounding box center [178, 29] width 35 height 8
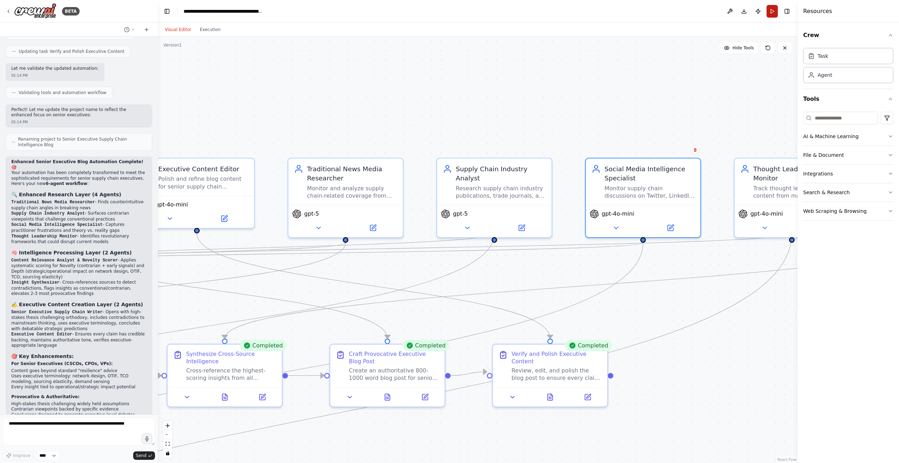
click at [770, 10] on button "Run" at bounding box center [771, 11] width 11 height 13
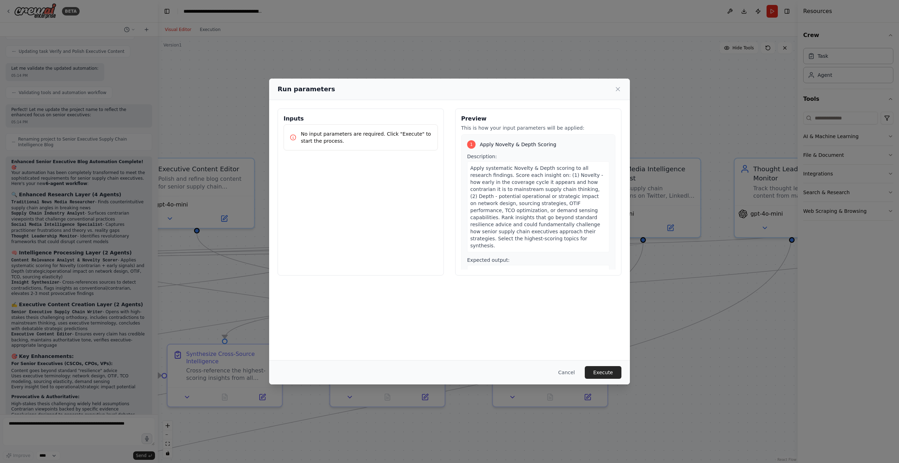
drag, startPoint x: 602, startPoint y: 367, endPoint x: 620, endPoint y: 368, distance: 17.6
click at [603, 367] on button "Execute" at bounding box center [603, 372] width 37 height 13
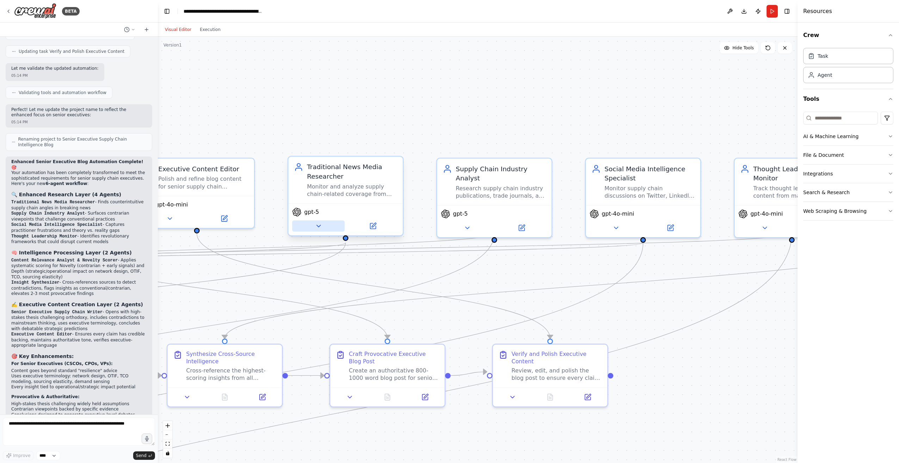
click at [319, 228] on icon at bounding box center [317, 225] width 7 height 7
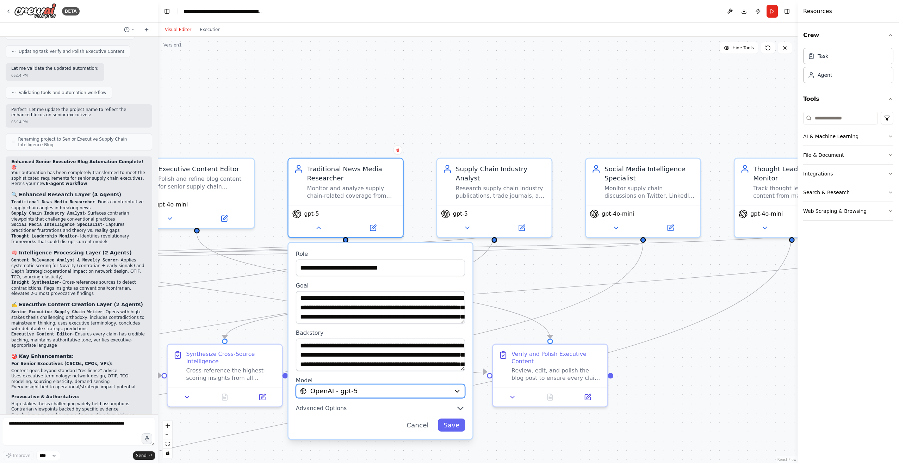
click at [456, 390] on icon "button" at bounding box center [457, 391] width 4 height 2
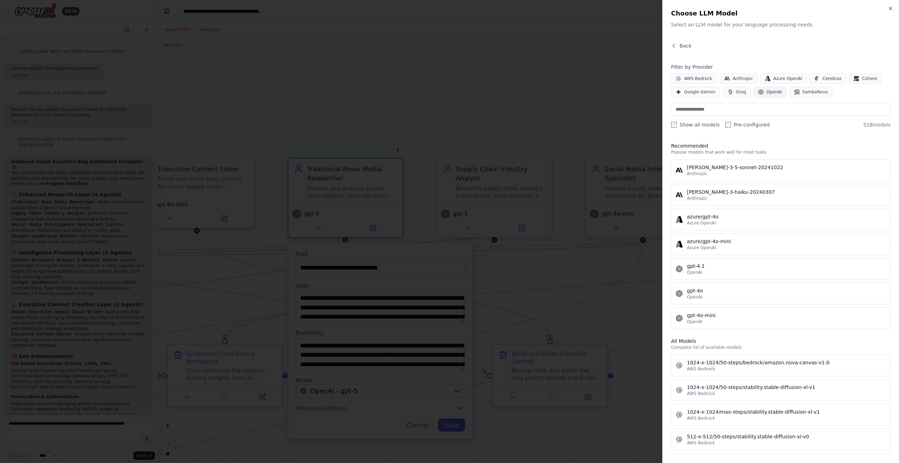
click at [766, 93] on span "OpenAI" at bounding box center [773, 92] width 15 height 6
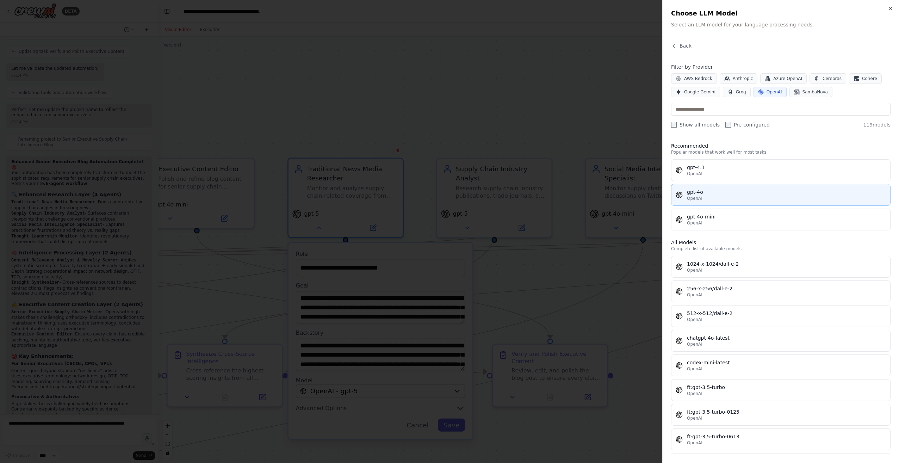
click at [713, 193] on div "gpt-4o" at bounding box center [786, 191] width 199 height 7
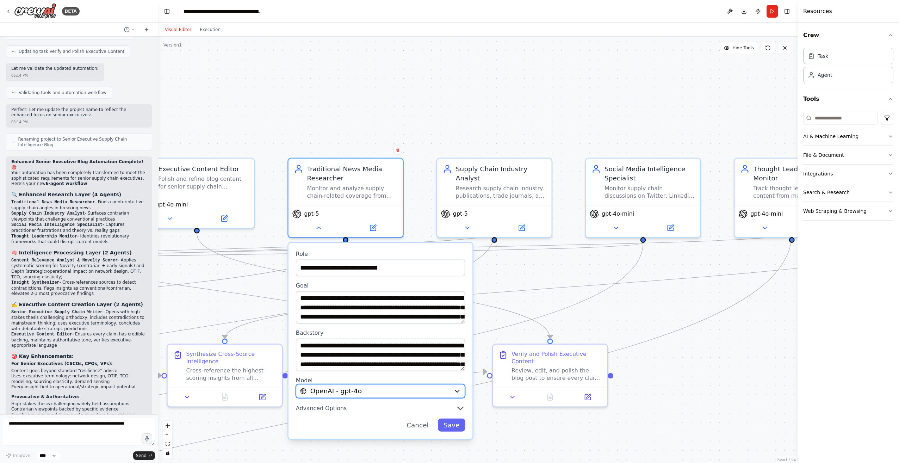
click at [457, 390] on icon "button" at bounding box center [456, 390] width 7 height 7
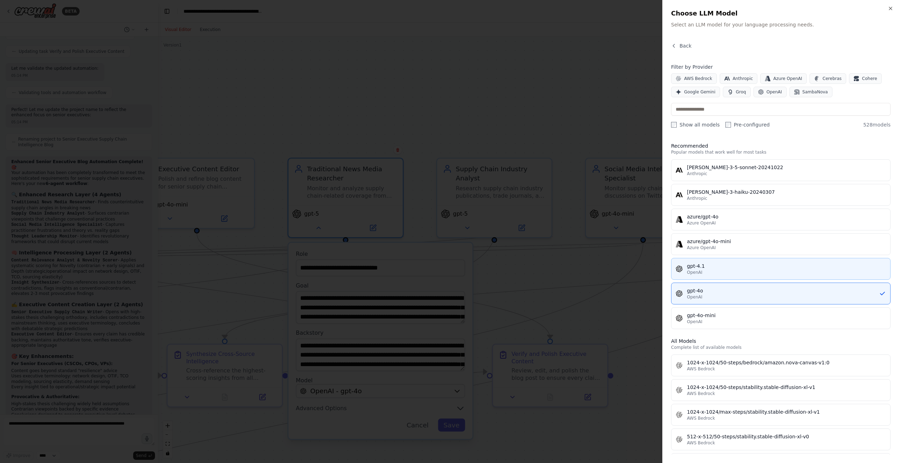
click at [710, 265] on div "gpt-4.1" at bounding box center [786, 265] width 199 height 7
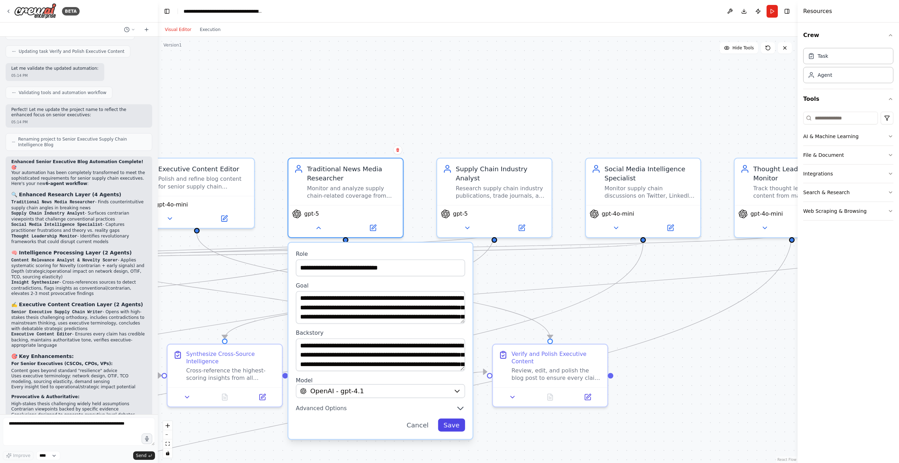
click at [451, 429] on button "Save" at bounding box center [451, 424] width 27 height 13
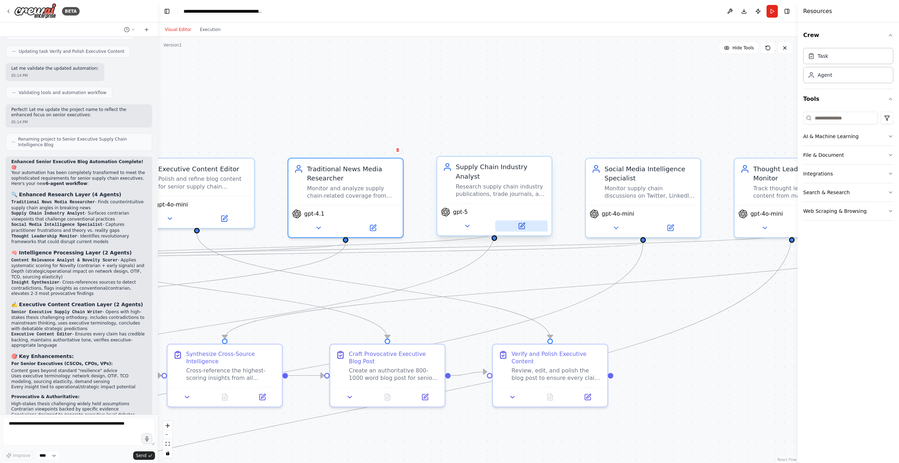
click at [526, 220] on button at bounding box center [521, 225] width 52 height 11
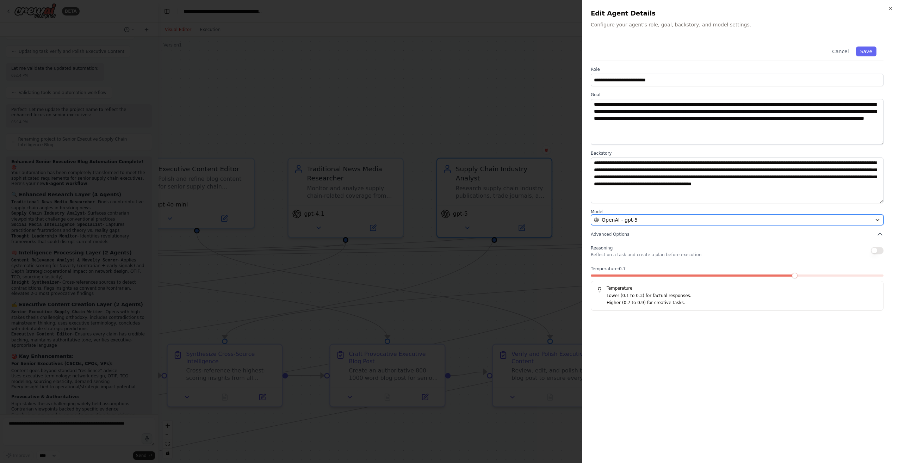
click at [877, 217] on icon "button" at bounding box center [877, 220] width 6 height 6
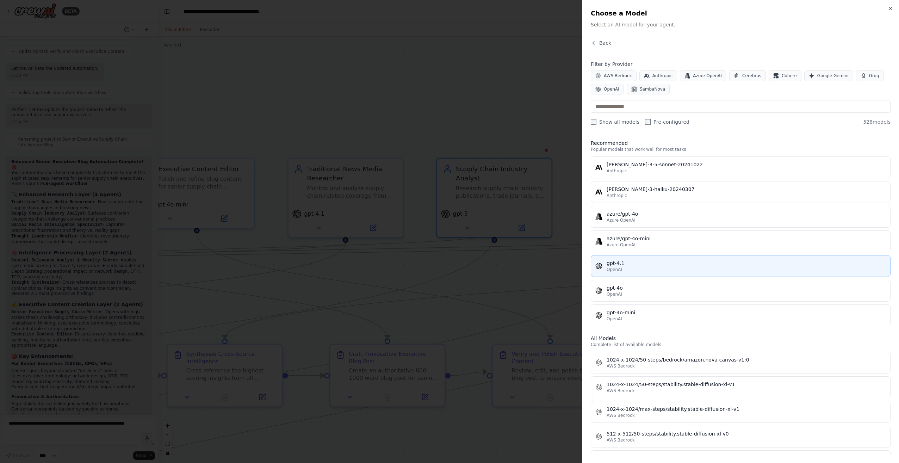
click at [627, 264] on div "gpt-4.1" at bounding box center [745, 263] width 279 height 7
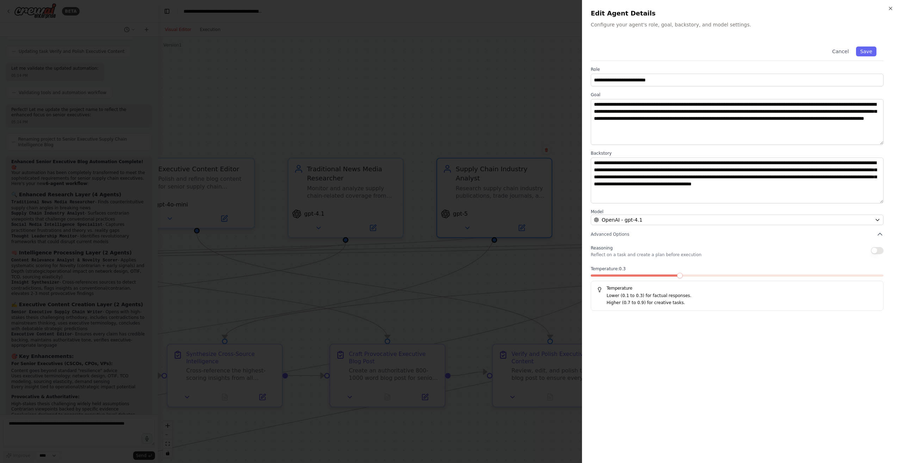
click at [677, 276] on span at bounding box center [680, 276] width 6 height 6
click at [868, 52] on button "Save" at bounding box center [866, 51] width 20 height 10
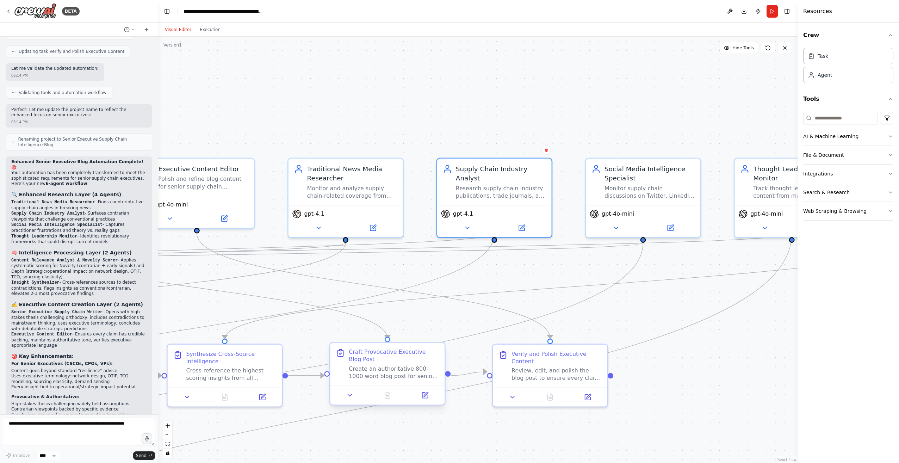
click at [387, 369] on div "Create an authoritative 800-1000 word blog post for senior supply chain executi…" at bounding box center [394, 372] width 90 height 15
click at [424, 393] on icon at bounding box center [425, 395] width 6 height 6
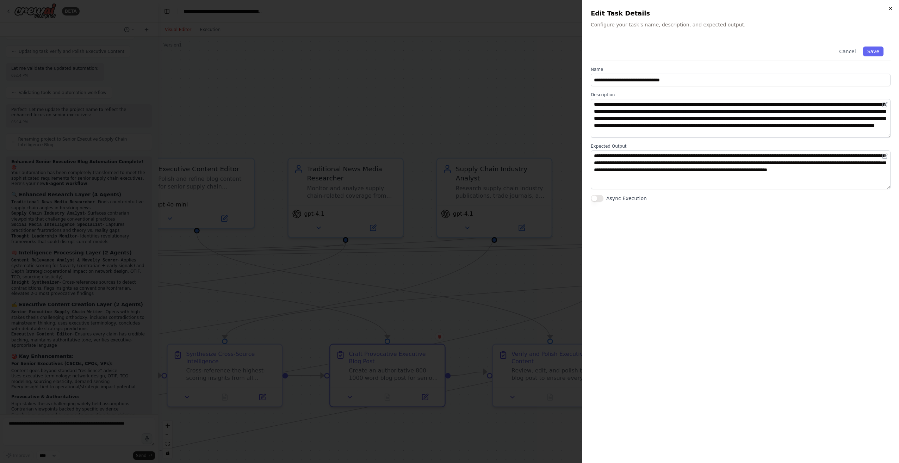
click at [892, 8] on icon "button" at bounding box center [890, 9] width 6 height 6
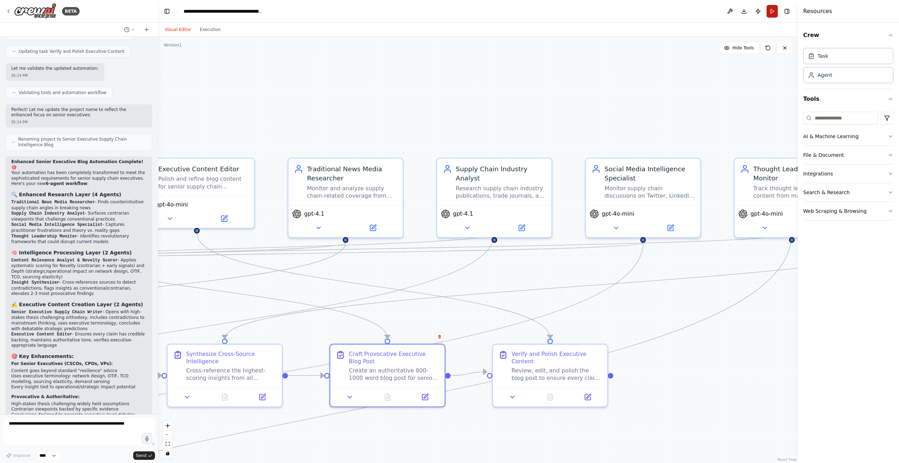
click at [773, 14] on button "Run" at bounding box center [771, 11] width 11 height 13
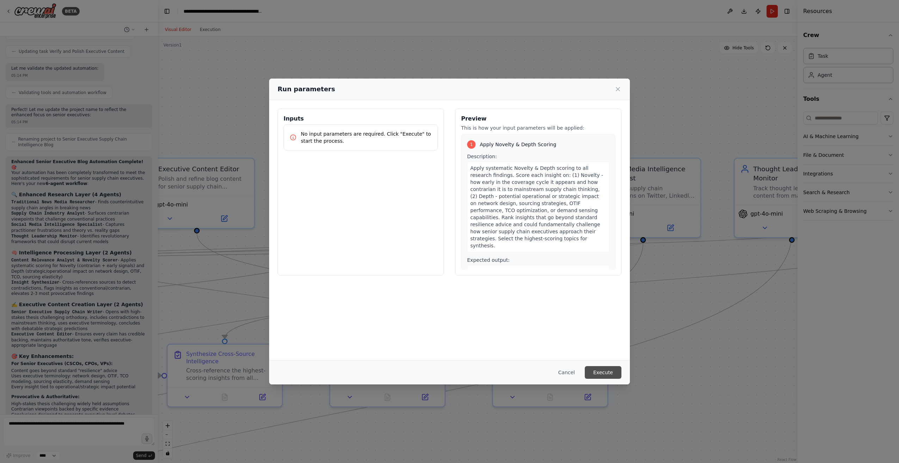
click at [599, 371] on button "Execute" at bounding box center [603, 372] width 37 height 13
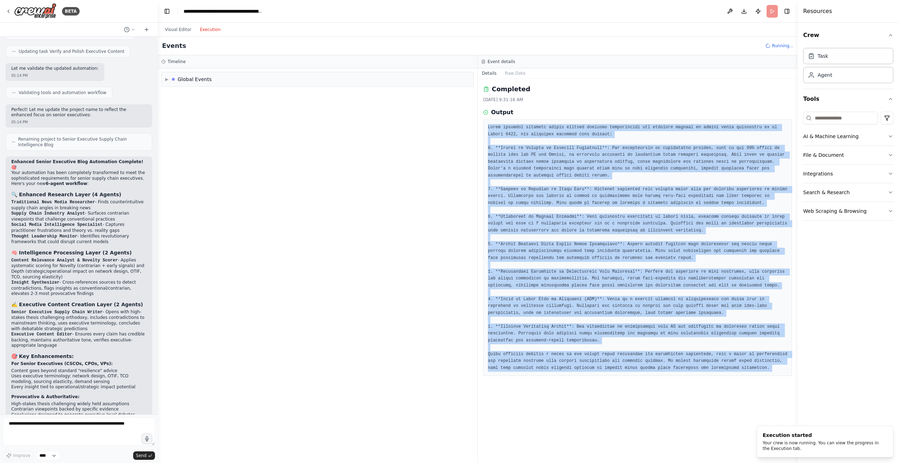
click at [206, 32] on button "Execution" at bounding box center [209, 29] width 29 height 8
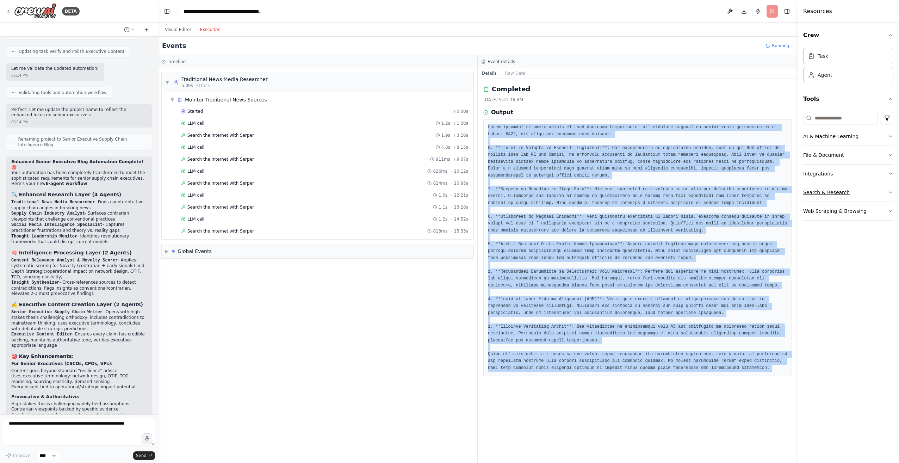
click at [890, 189] on icon "button" at bounding box center [890, 192] width 6 height 6
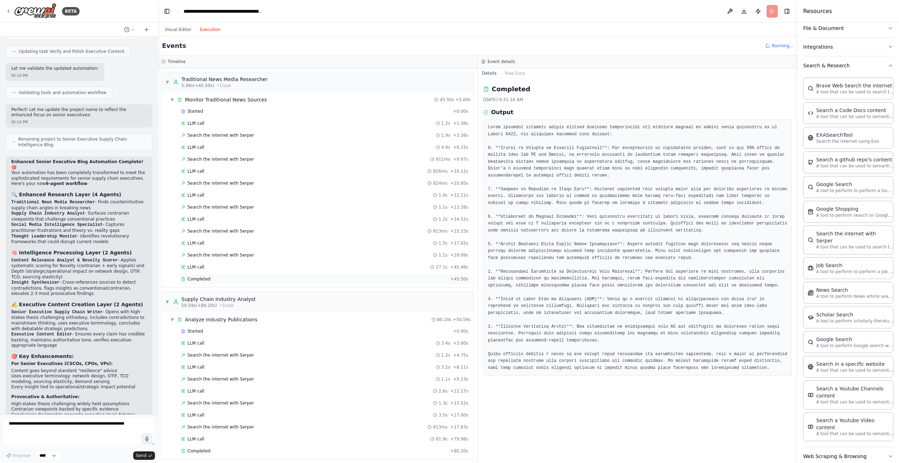
click at [205, 279] on span "Completed" at bounding box center [198, 279] width 23 height 6
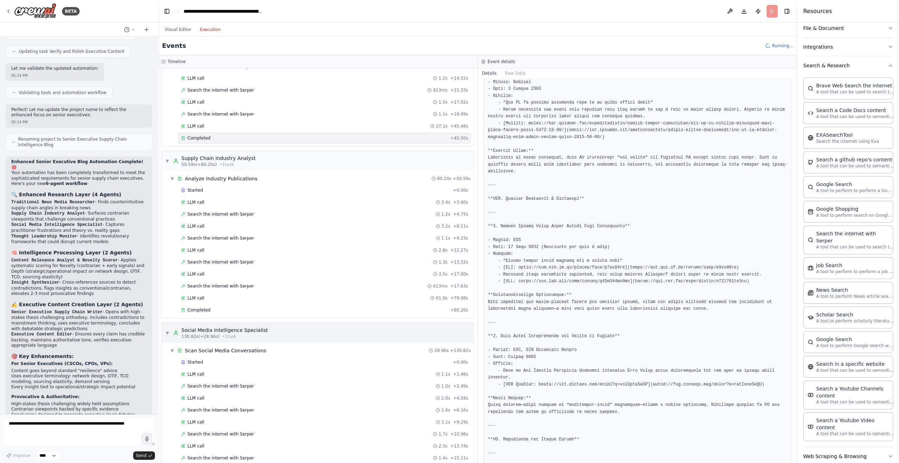
scroll to position [176, 0]
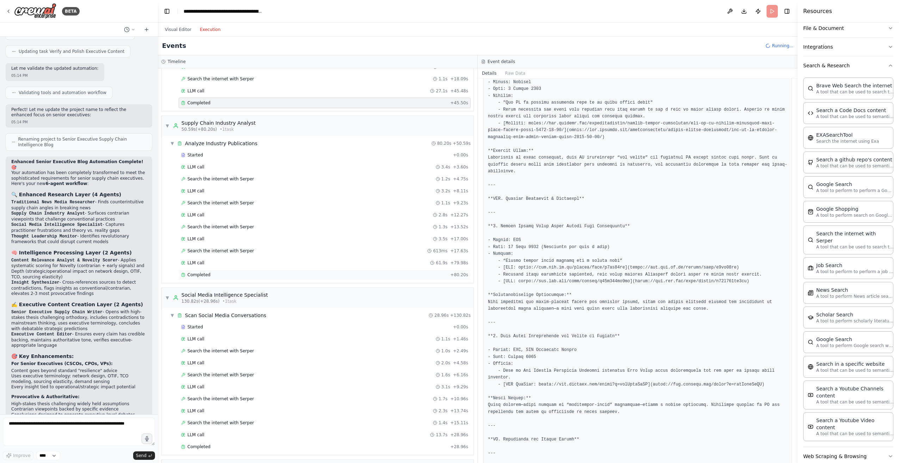
click at [211, 276] on div "Completed" at bounding box center [314, 275] width 266 height 6
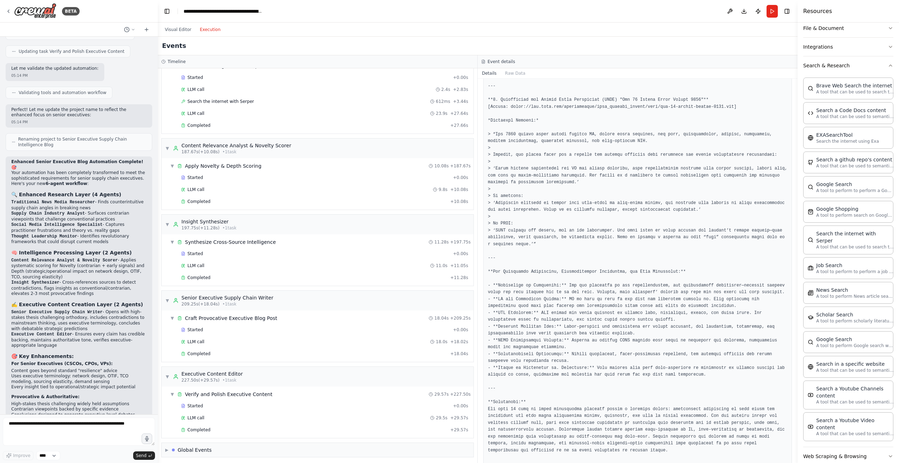
scroll to position [599, 0]
click at [200, 429] on span "Completed" at bounding box center [198, 428] width 23 height 6
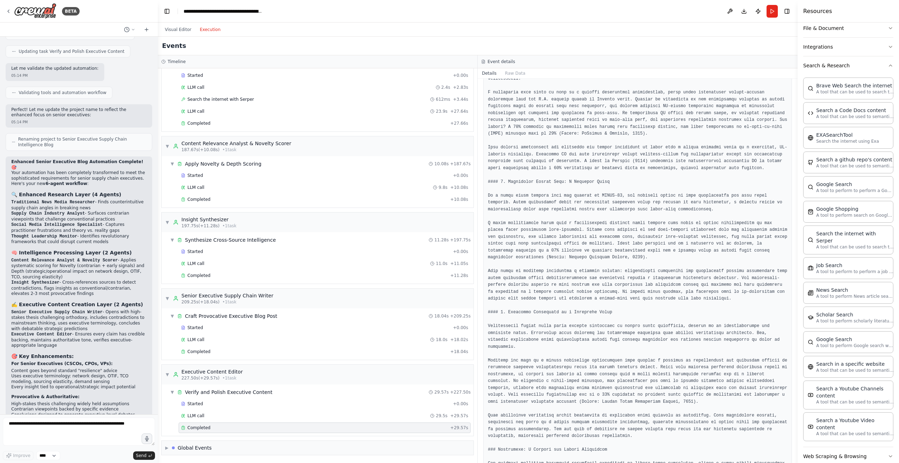
scroll to position [0, 0]
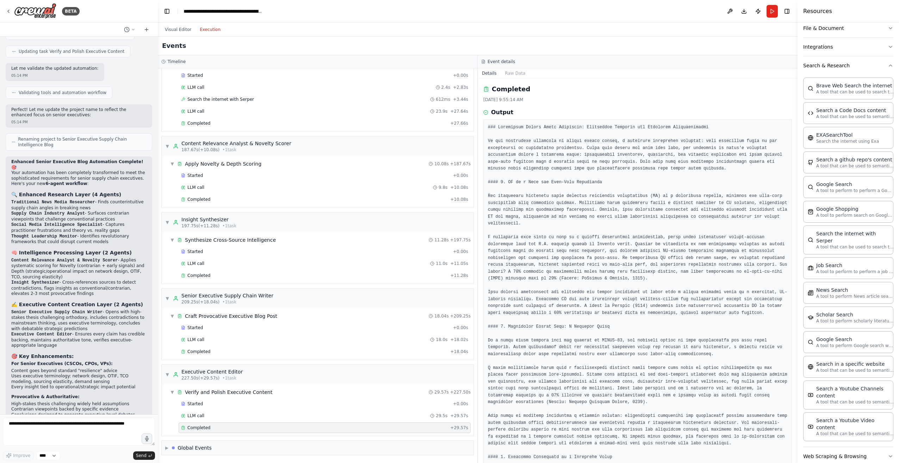
click at [490, 140] on pre at bounding box center [637, 402] width 299 height 556
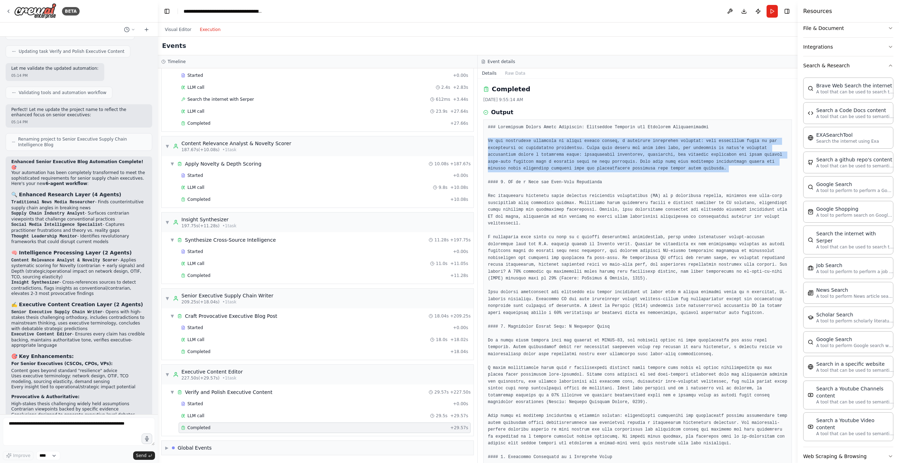
drag, startPoint x: 490, startPoint y: 140, endPoint x: 698, endPoint y: 166, distance: 209.7
click at [698, 166] on pre at bounding box center [637, 402] width 299 height 556
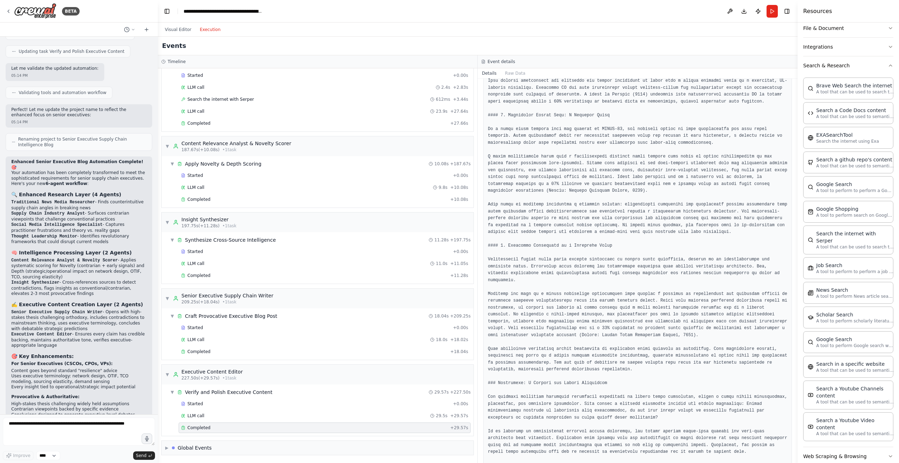
scroll to position [220, 0]
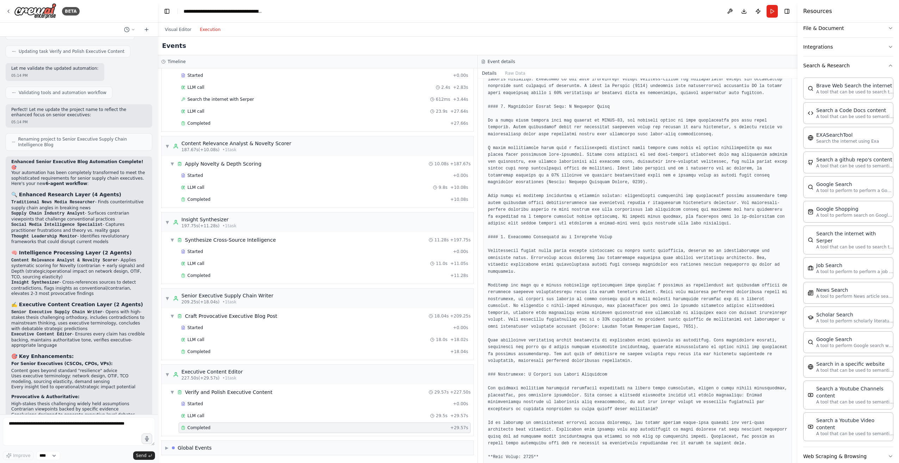
click at [513, 229] on pre at bounding box center [637, 182] width 299 height 556
drag, startPoint x: 513, startPoint y: 229, endPoint x: 596, endPoint y: 229, distance: 83.8
click at [596, 229] on pre at bounding box center [637, 182] width 299 height 556
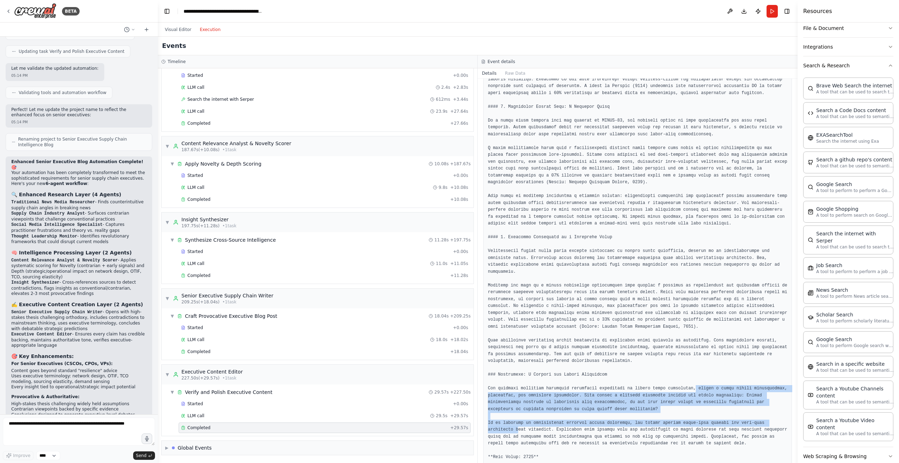
drag, startPoint x: 680, startPoint y: 376, endPoint x: 770, endPoint y: 410, distance: 96.7
click at [770, 410] on pre at bounding box center [637, 182] width 299 height 556
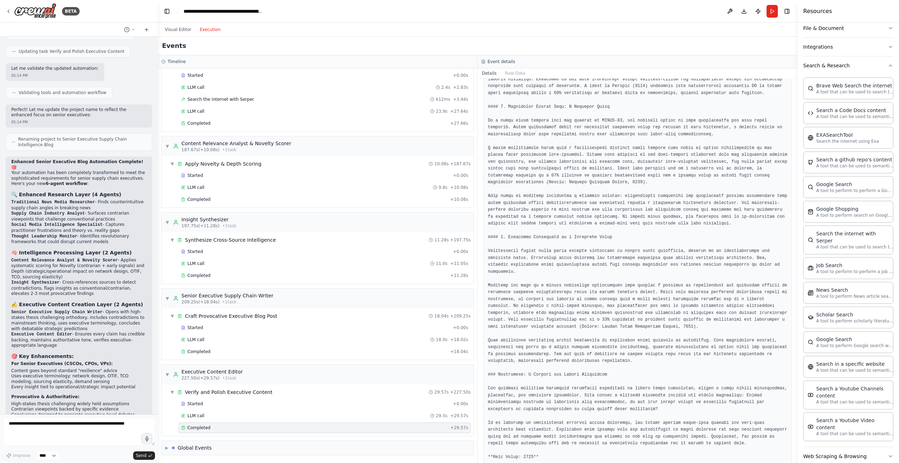
click at [631, 437] on pre at bounding box center [637, 182] width 299 height 556
drag, startPoint x: 796, startPoint y: 261, endPoint x: 797, endPoint y: 227, distance: 34.2
click at [797, 227] on button "Toggle Sidebar" at bounding box center [797, 231] width 6 height 463
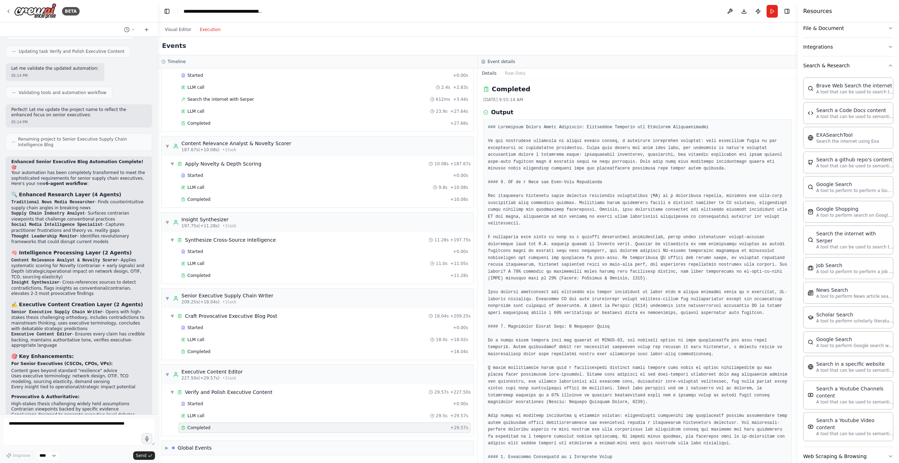
click at [490, 127] on pre at bounding box center [637, 402] width 299 height 556
click at [489, 126] on pre at bounding box center [637, 402] width 299 height 556
drag, startPoint x: 489, startPoint y: 126, endPoint x: 488, endPoint y: 130, distance: 3.8
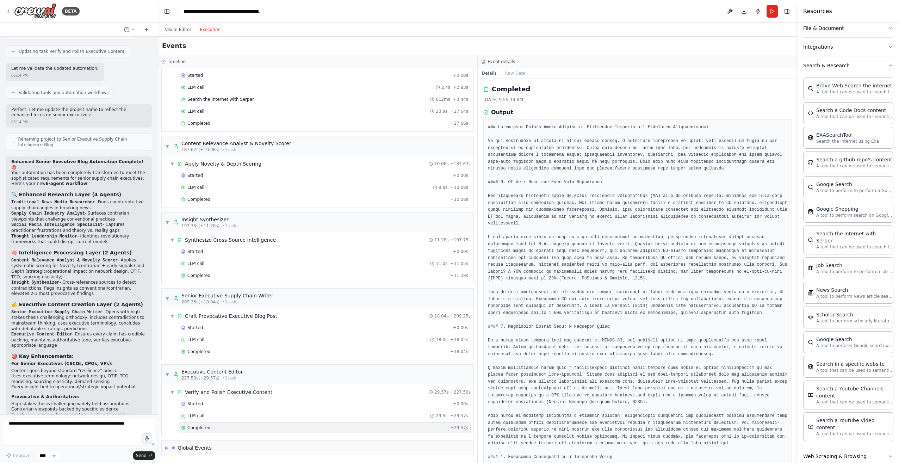
click at [488, 130] on div at bounding box center [637, 401] width 308 height 565
click at [489, 127] on pre at bounding box center [637, 402] width 299 height 556
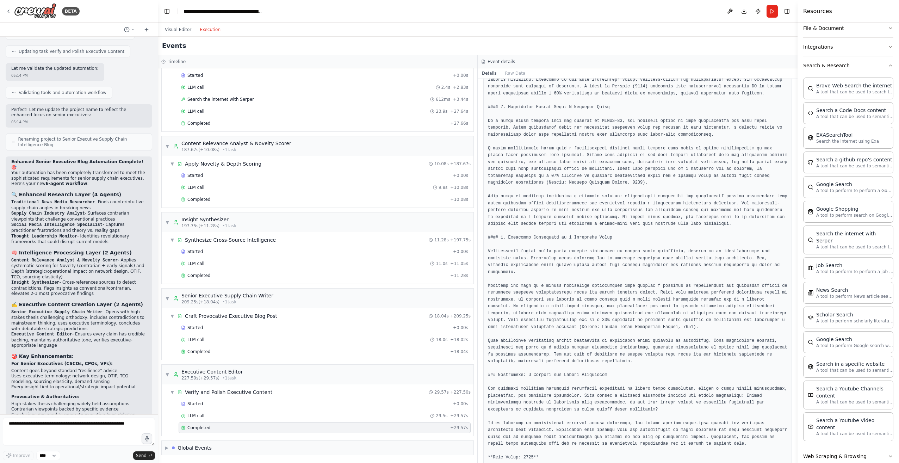
scroll to position [220, 0]
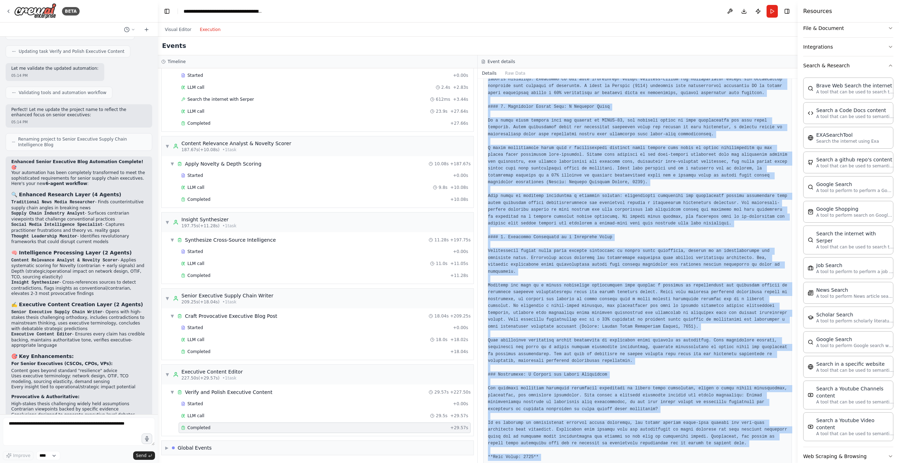
click at [652, 443] on pre at bounding box center [637, 182] width 299 height 556
copy pre "### Rethinking Supply Chain Orthodoxy: Disruptive Insights for Strategic Transf…"
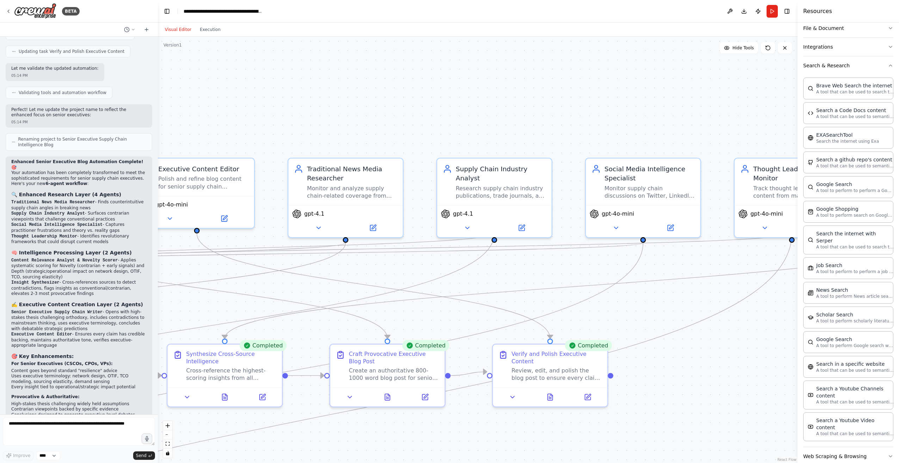
click at [176, 29] on button "Visual Editor" at bounding box center [178, 29] width 35 height 8
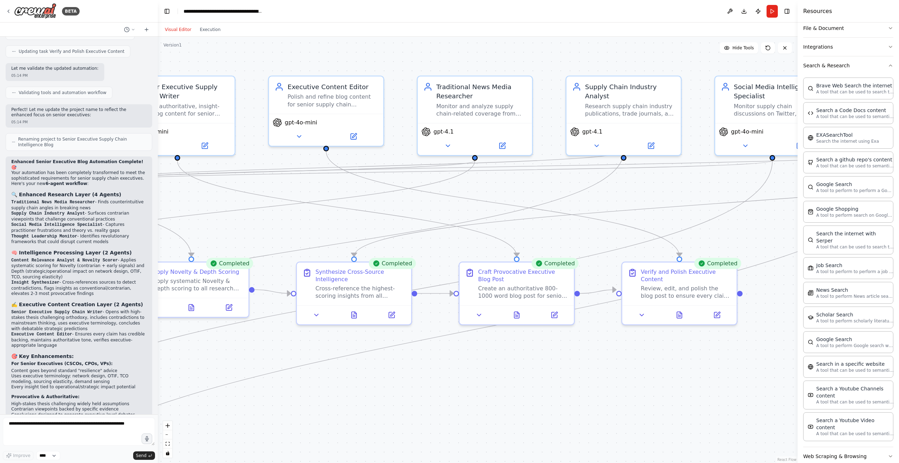
drag, startPoint x: 306, startPoint y: 444, endPoint x: 486, endPoint y: 335, distance: 210.6
click at [486, 335] on div ".deletable-edge-delete-btn { width: 20px; height: 20px; border: 0px solid #ffff…" at bounding box center [477, 250] width 639 height 426
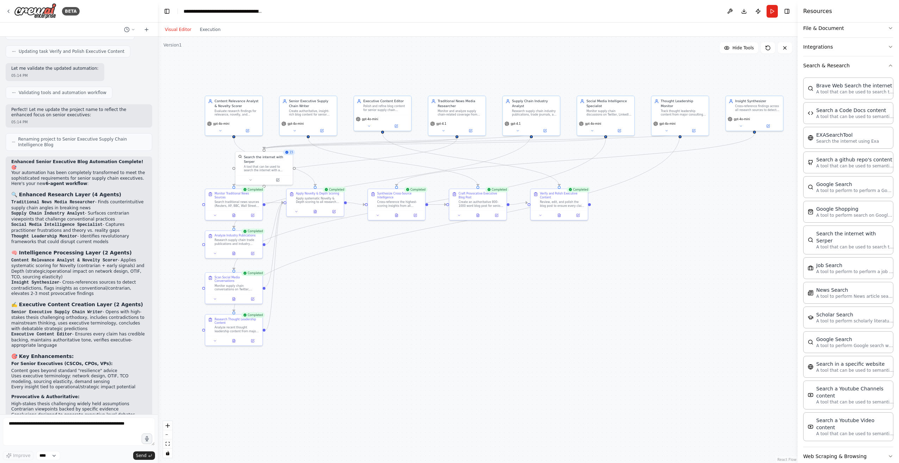
drag, startPoint x: 426, startPoint y: 377, endPoint x: 403, endPoint y: 273, distance: 106.1
click at [403, 273] on div ".deletable-edge-delete-btn { width: 20px; height: 20px; border: 0px solid #ffff…" at bounding box center [477, 250] width 639 height 426
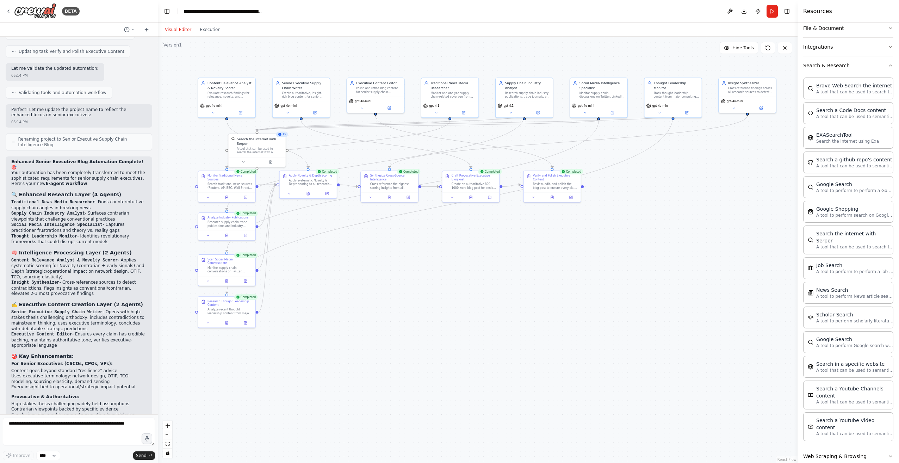
drag, startPoint x: 387, startPoint y: 279, endPoint x: 380, endPoint y: 261, distance: 19.0
click at [380, 261] on div ".deletable-edge-delete-btn { width: 20px; height: 20px; border: 0px solid #ffff…" at bounding box center [477, 250] width 639 height 426
click at [168, 443] on icon "fit view" at bounding box center [167, 444] width 4 height 4
